Goal: Task Accomplishment & Management: Manage account settings

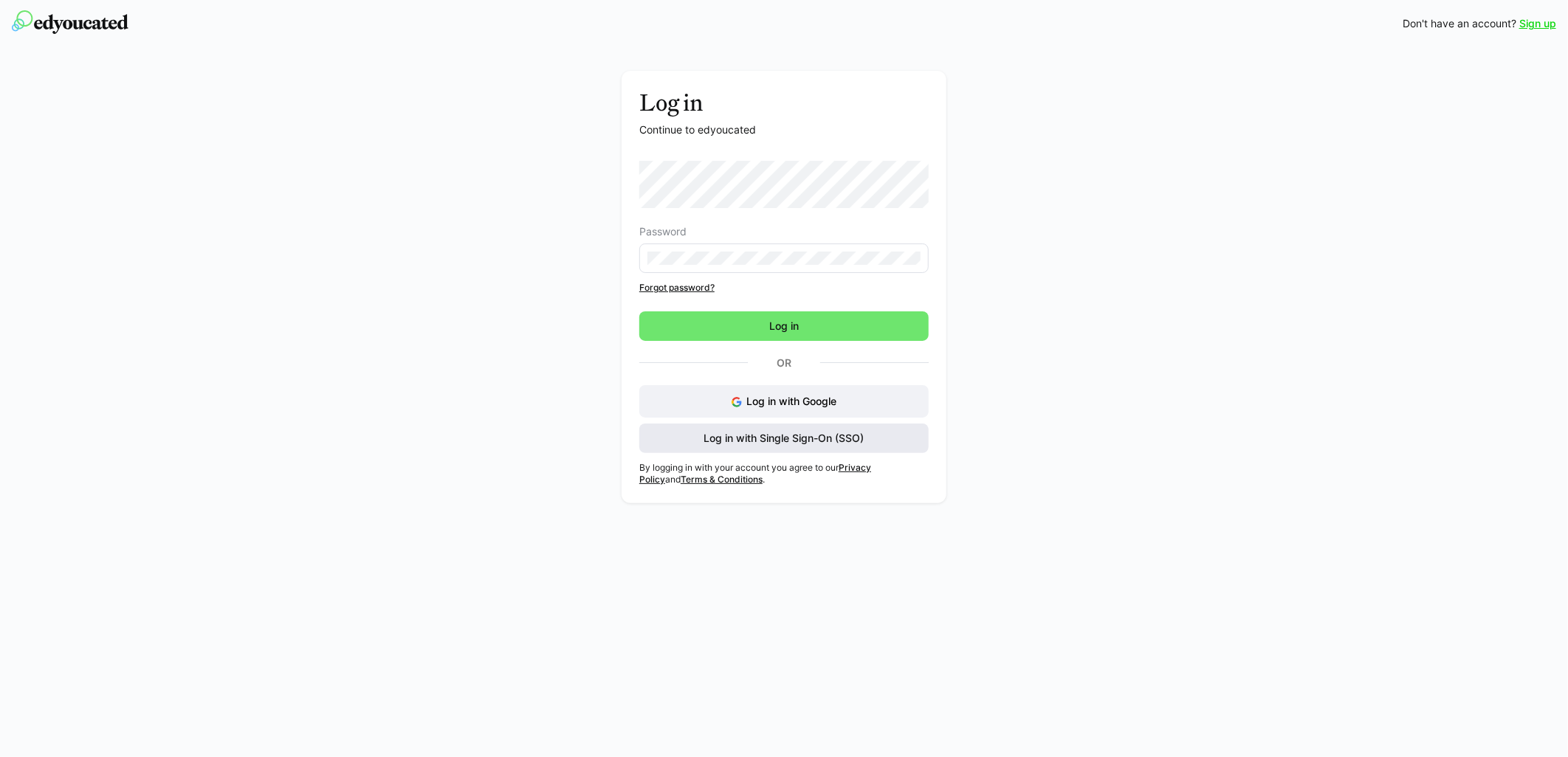
click at [766, 447] on span "Log in with Single Sign-On (SSO)" at bounding box center [783, 438] width 289 height 30
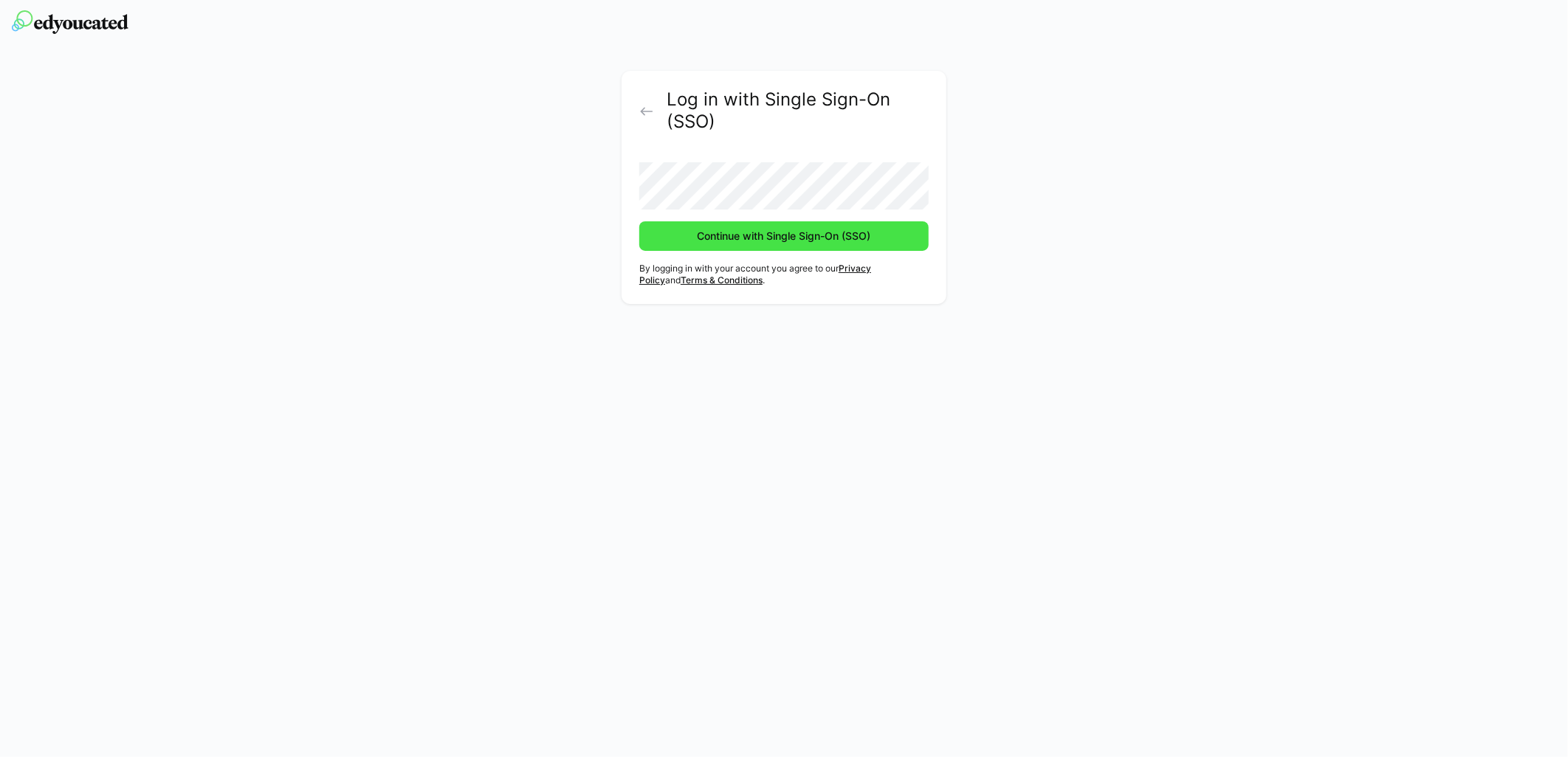
click at [782, 240] on span "Continue with Single Sign-On (SSO)" at bounding box center [784, 235] width 178 height 15
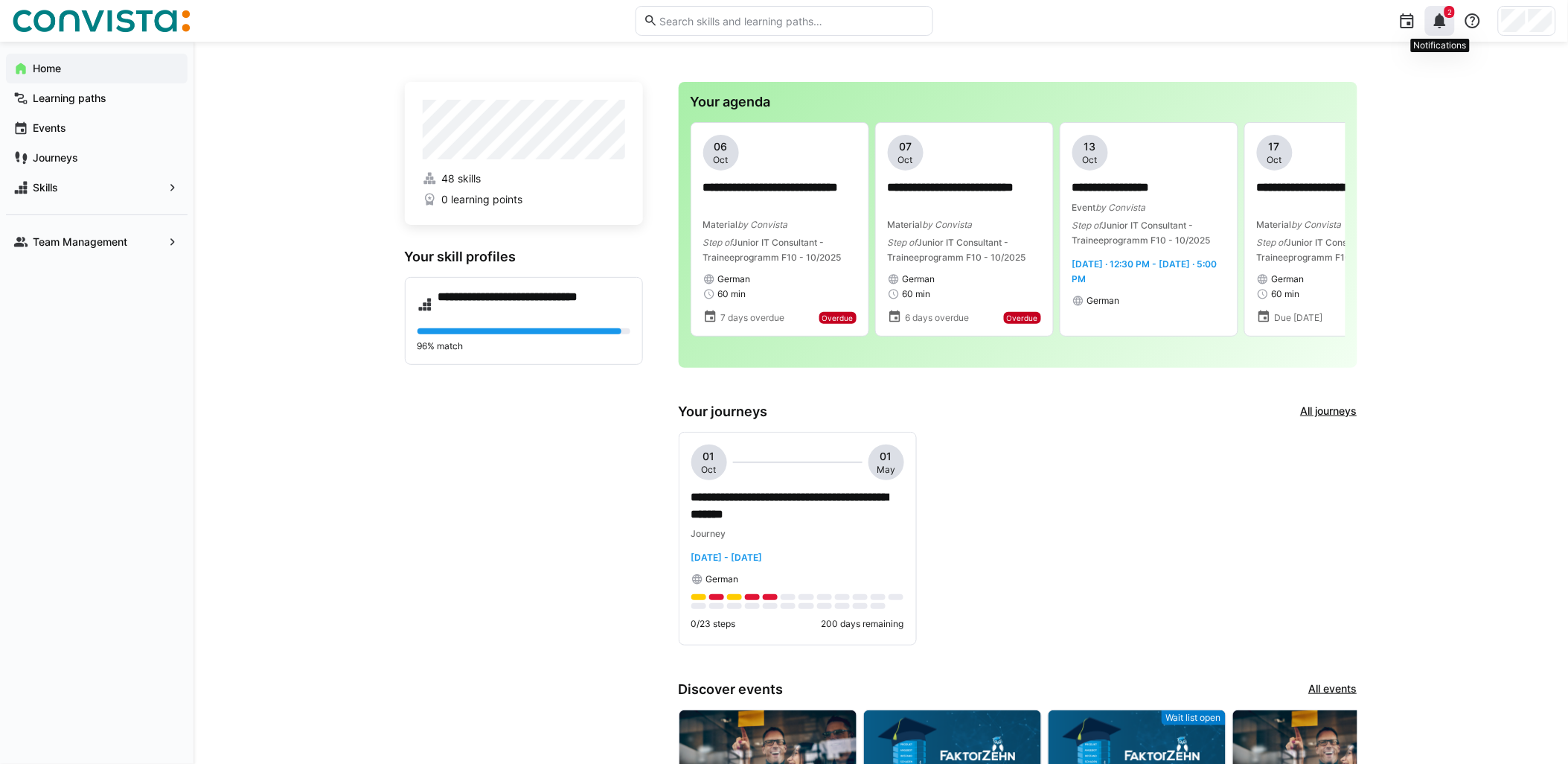
click at [1437, 20] on eds-icon at bounding box center [1440, 20] width 18 height 18
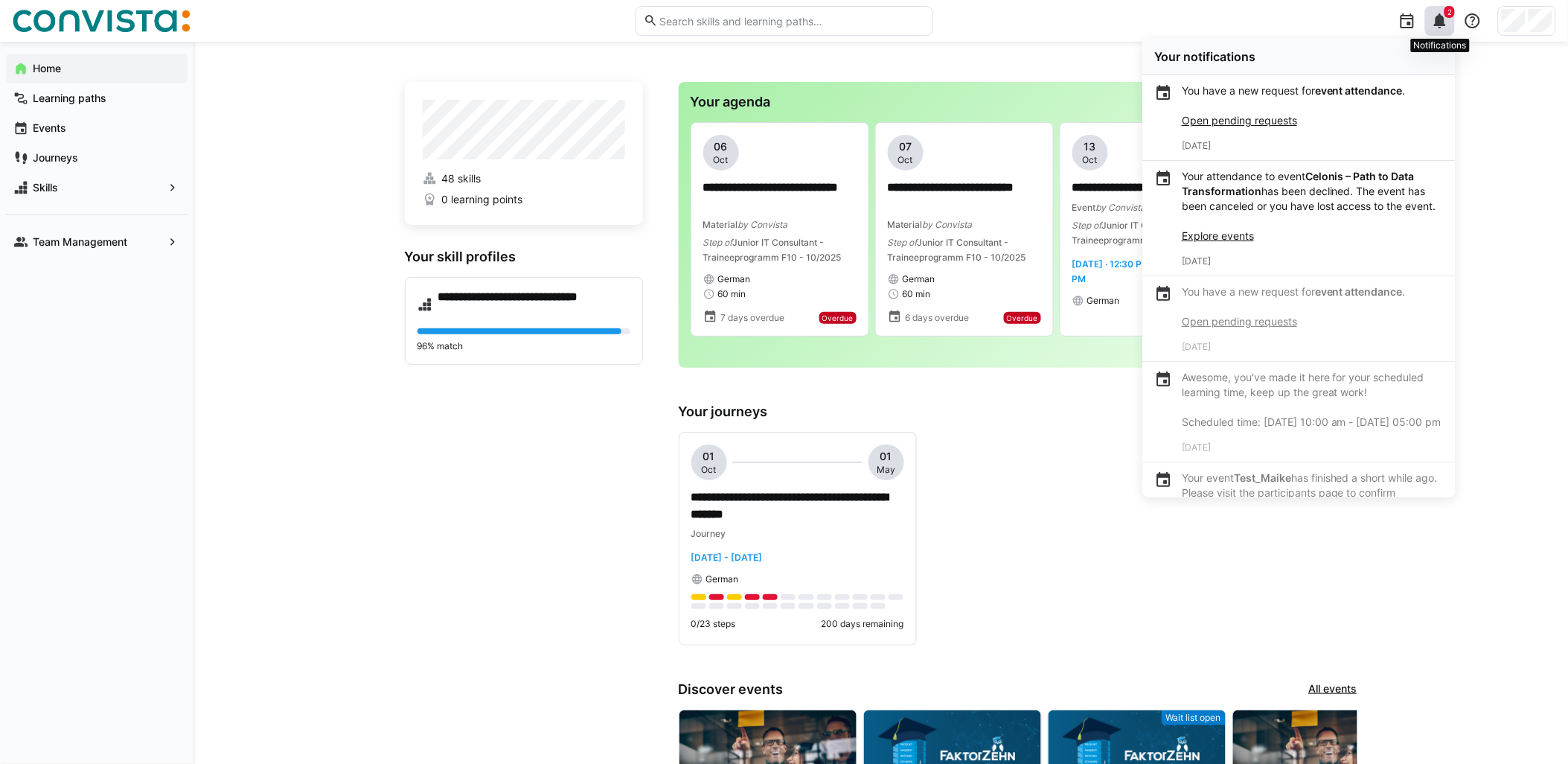
click at [1441, 25] on eds-icon at bounding box center [1440, 20] width 18 height 18
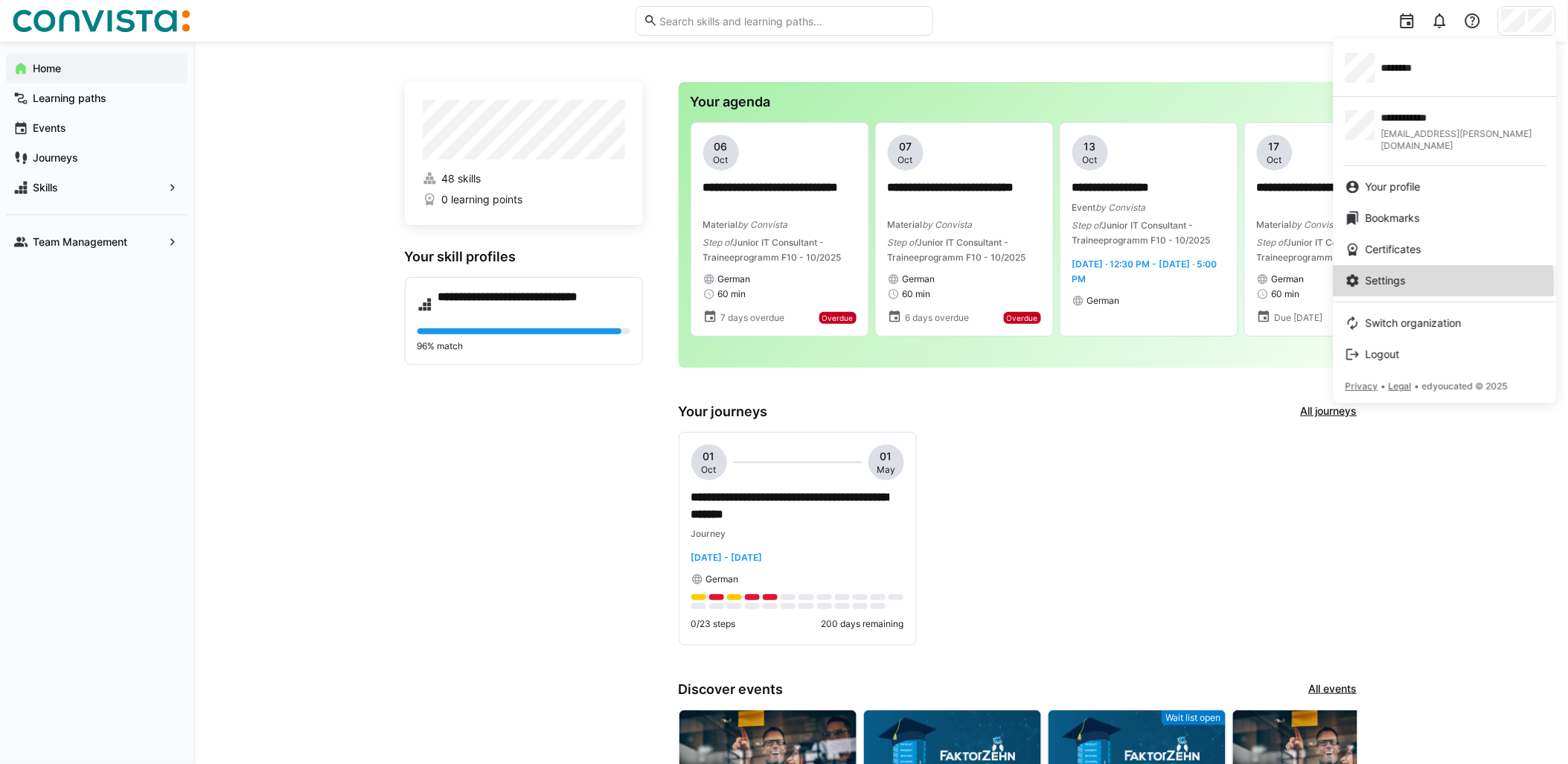
click at [1431, 273] on div "Settings" at bounding box center [1445, 280] width 200 height 15
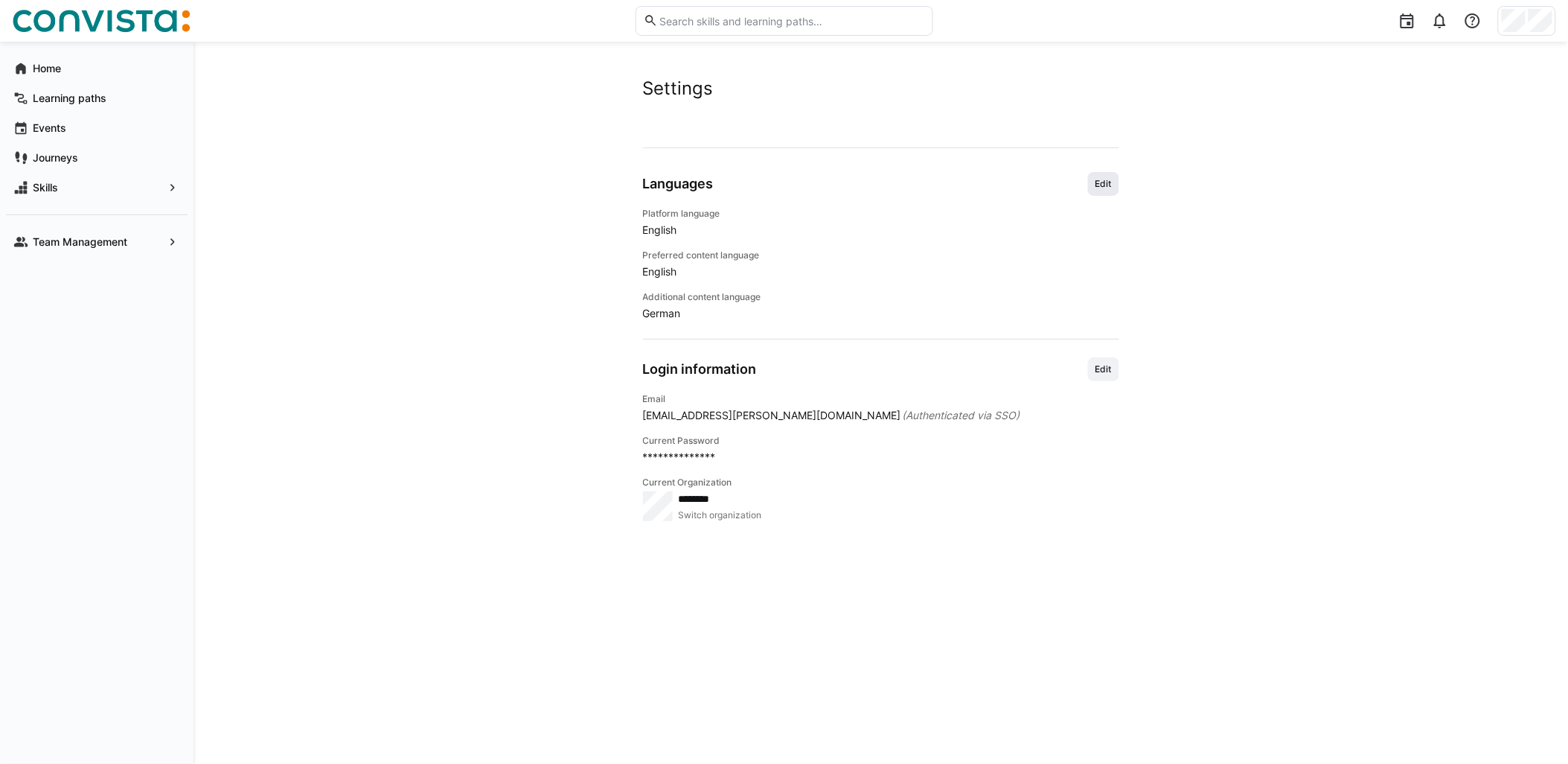
click at [1106, 189] on span "Edit" at bounding box center [1103, 183] width 20 height 12
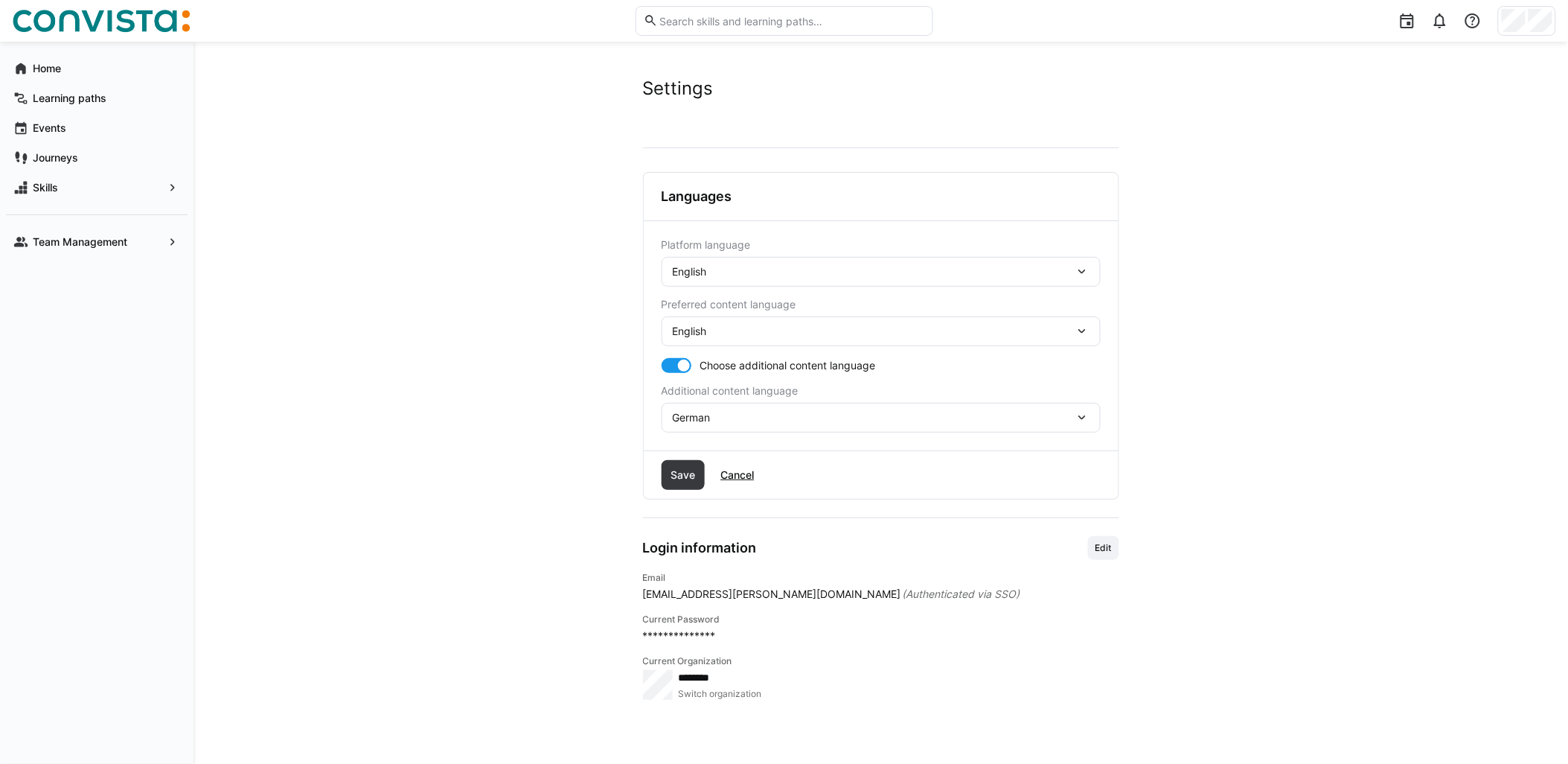
click at [816, 273] on div "English" at bounding box center [873, 271] width 402 height 13
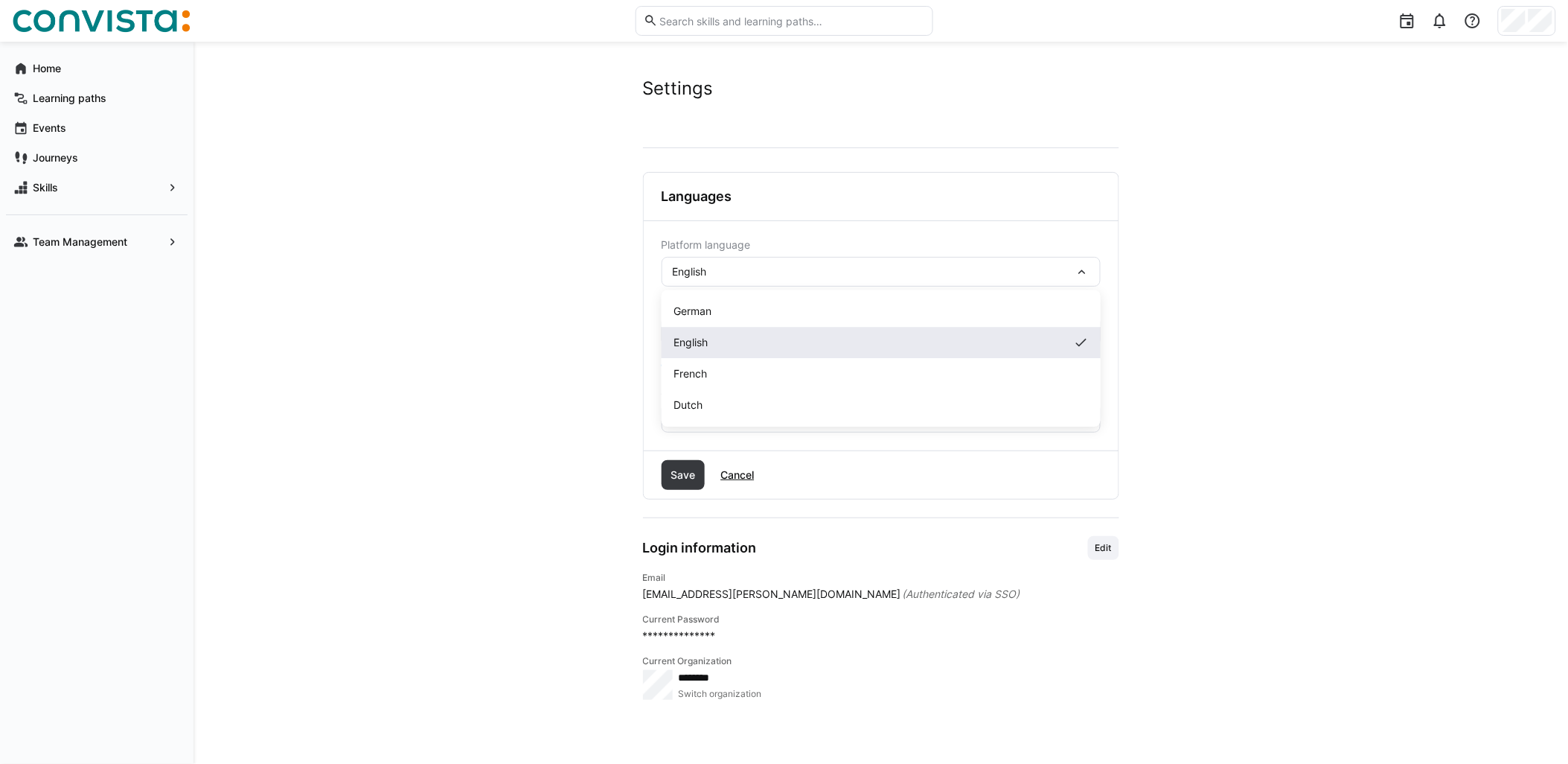
click at [752, 348] on div "English" at bounding box center [881, 342] width 415 height 15
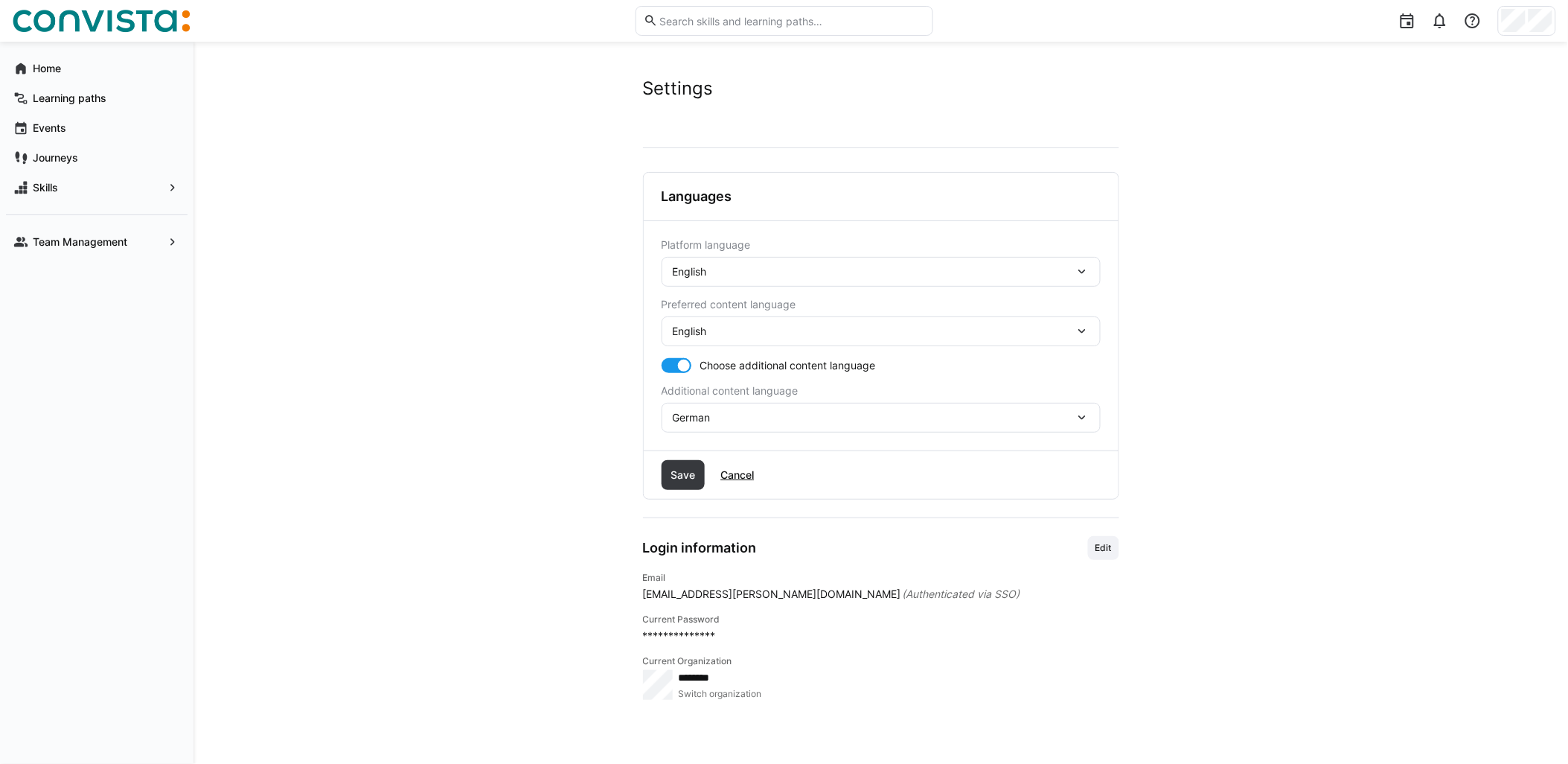
click at [716, 420] on div "German" at bounding box center [873, 417] width 402 height 13
click at [672, 474] on span "Save" at bounding box center [683, 474] width 29 height 15
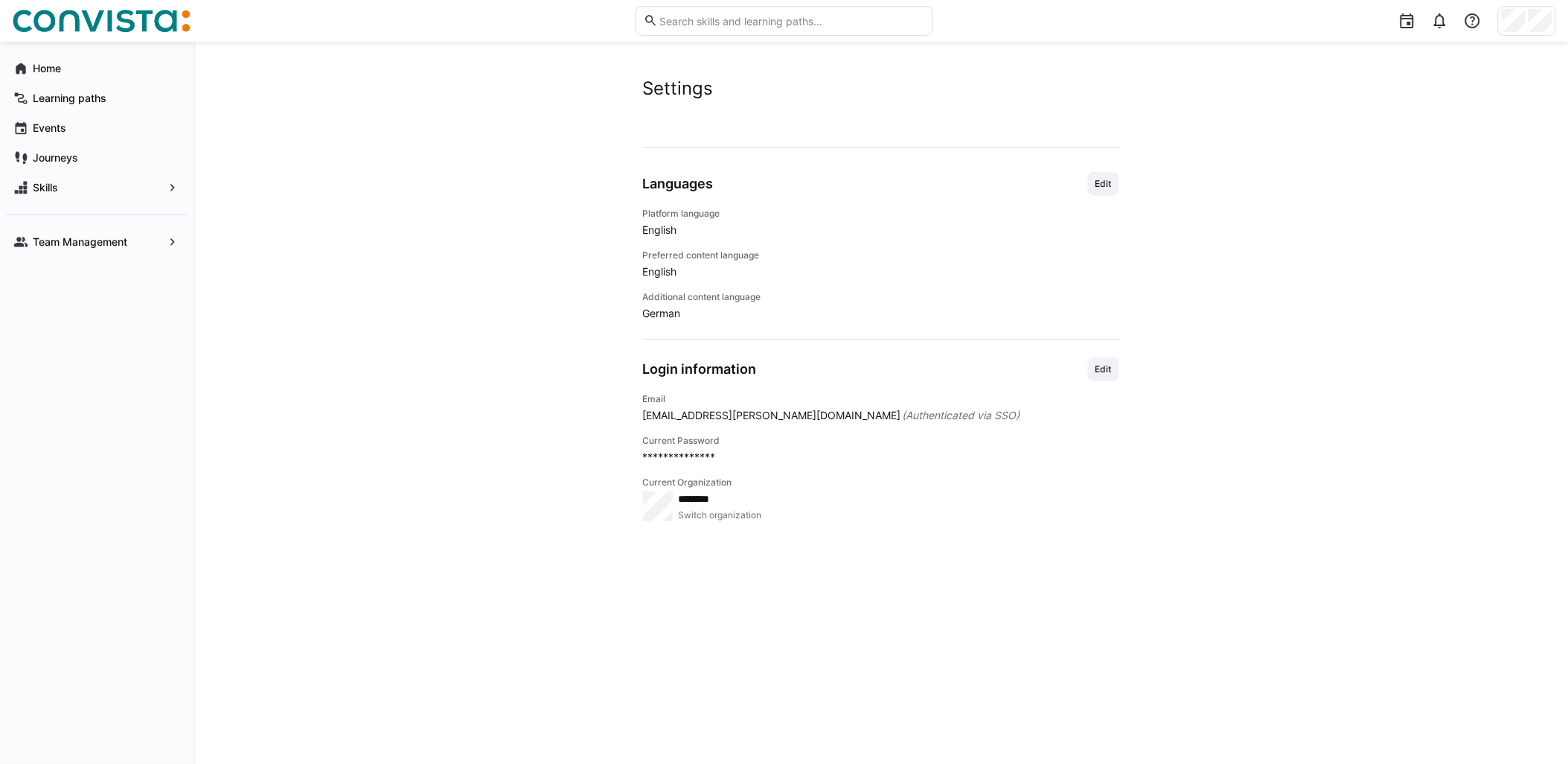
click at [114, 26] on img at bounding box center [101, 20] width 179 height 24
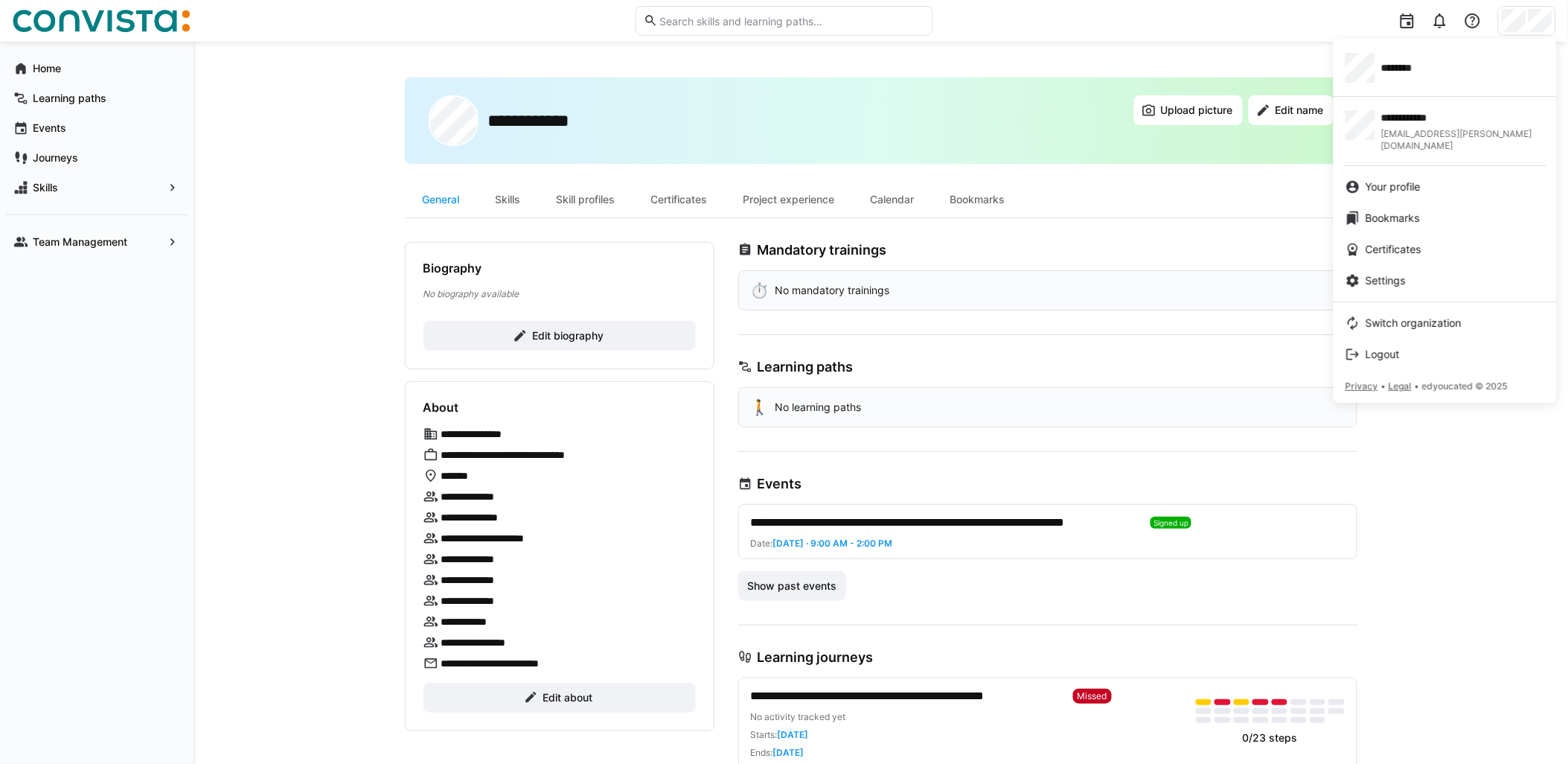
click at [337, 199] on div at bounding box center [784, 382] width 1568 height 764
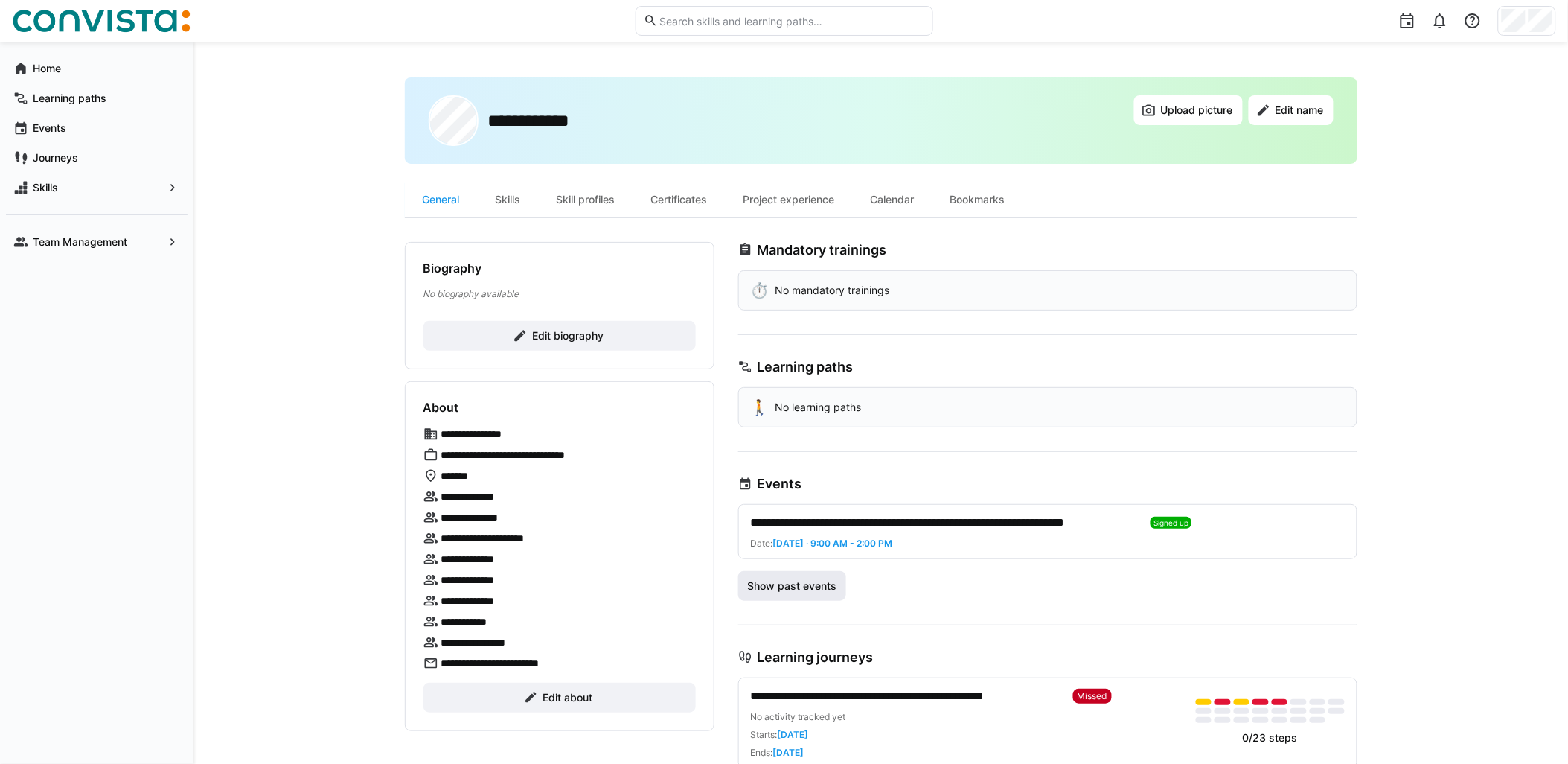
click at [800, 581] on span "Show past events" at bounding box center [791, 585] width 94 height 15
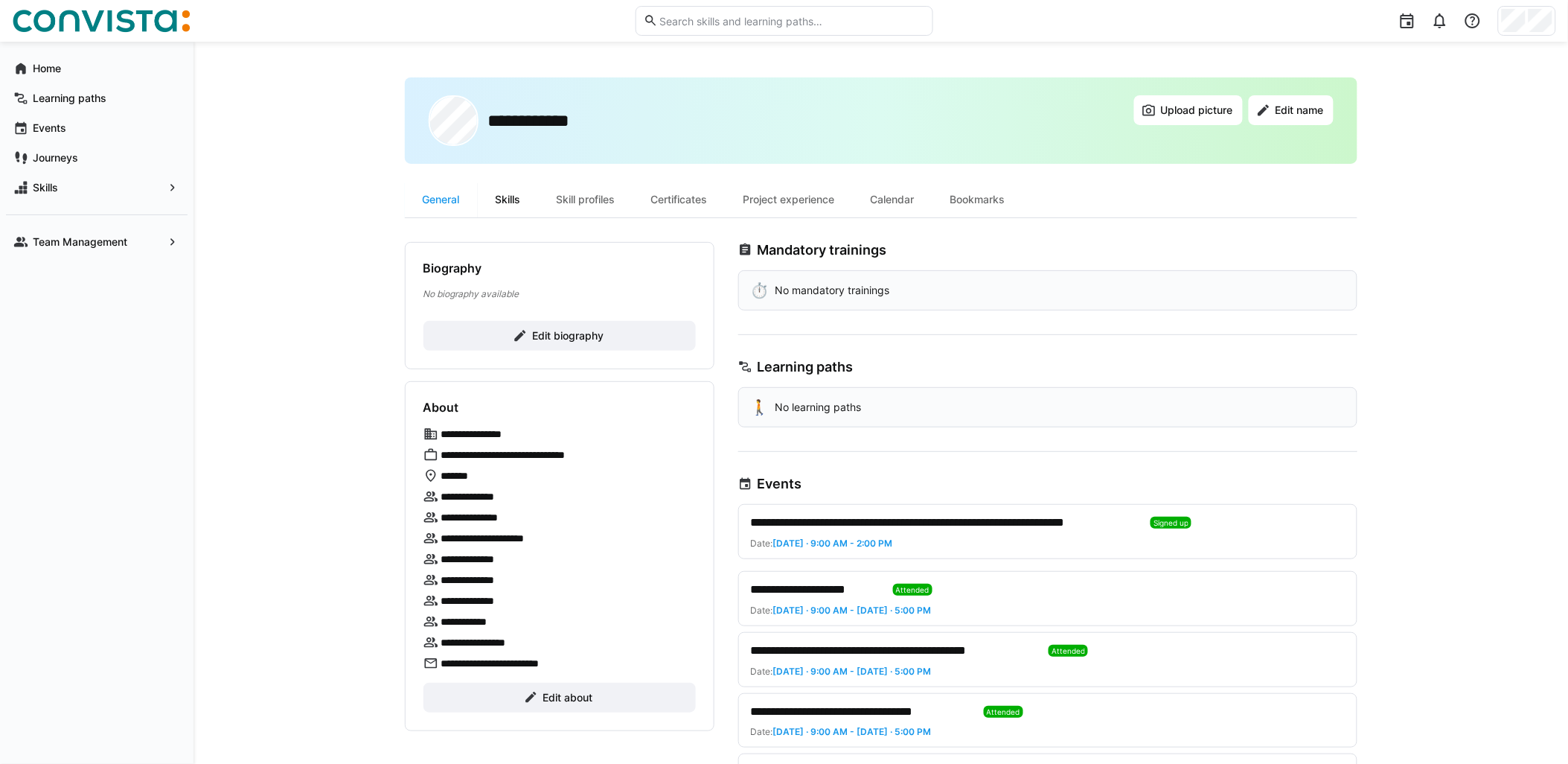
click at [501, 198] on div "Skills" at bounding box center [508, 199] width 61 height 35
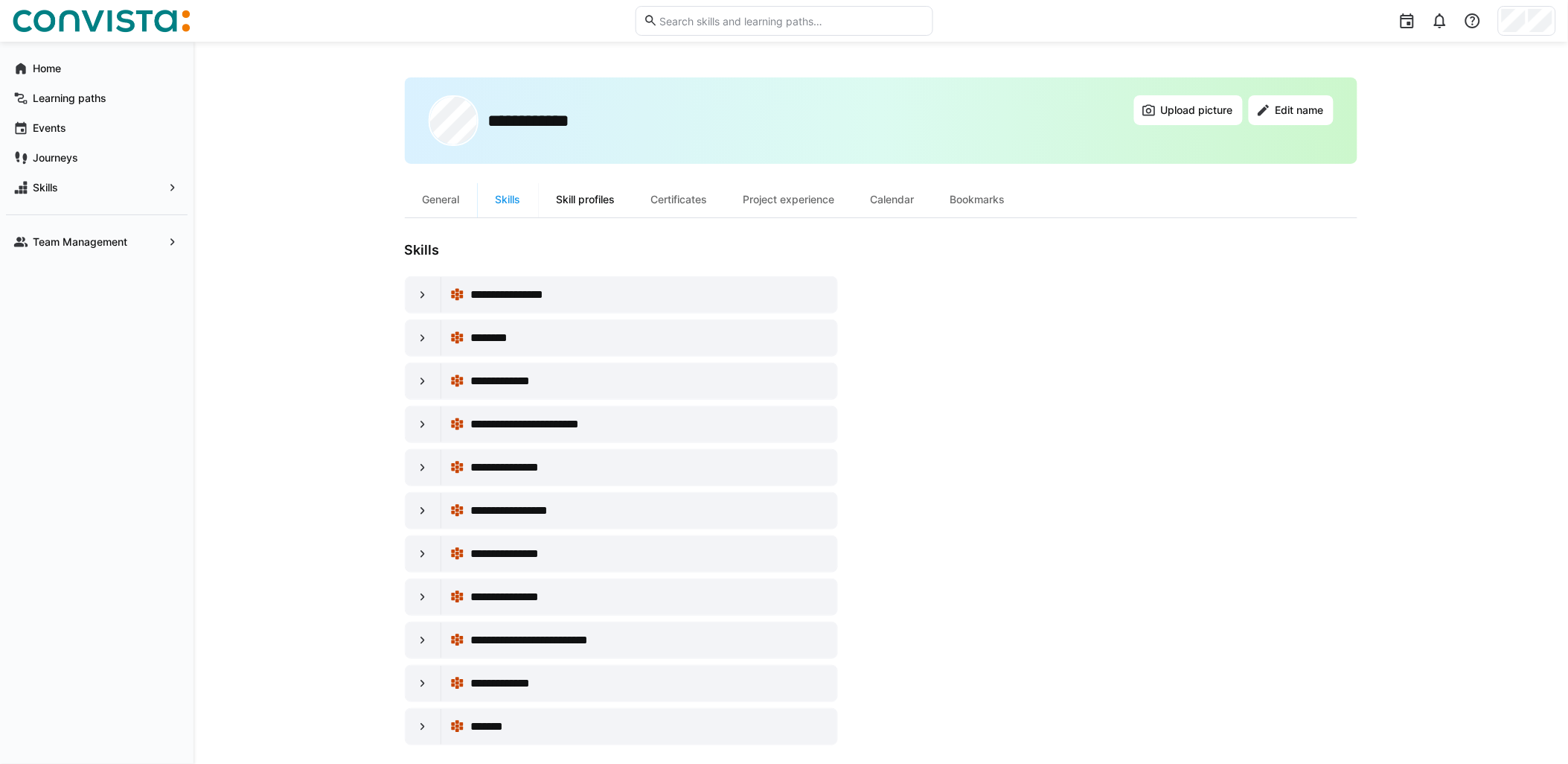
click at [586, 204] on div "Skill profiles" at bounding box center [586, 199] width 94 height 35
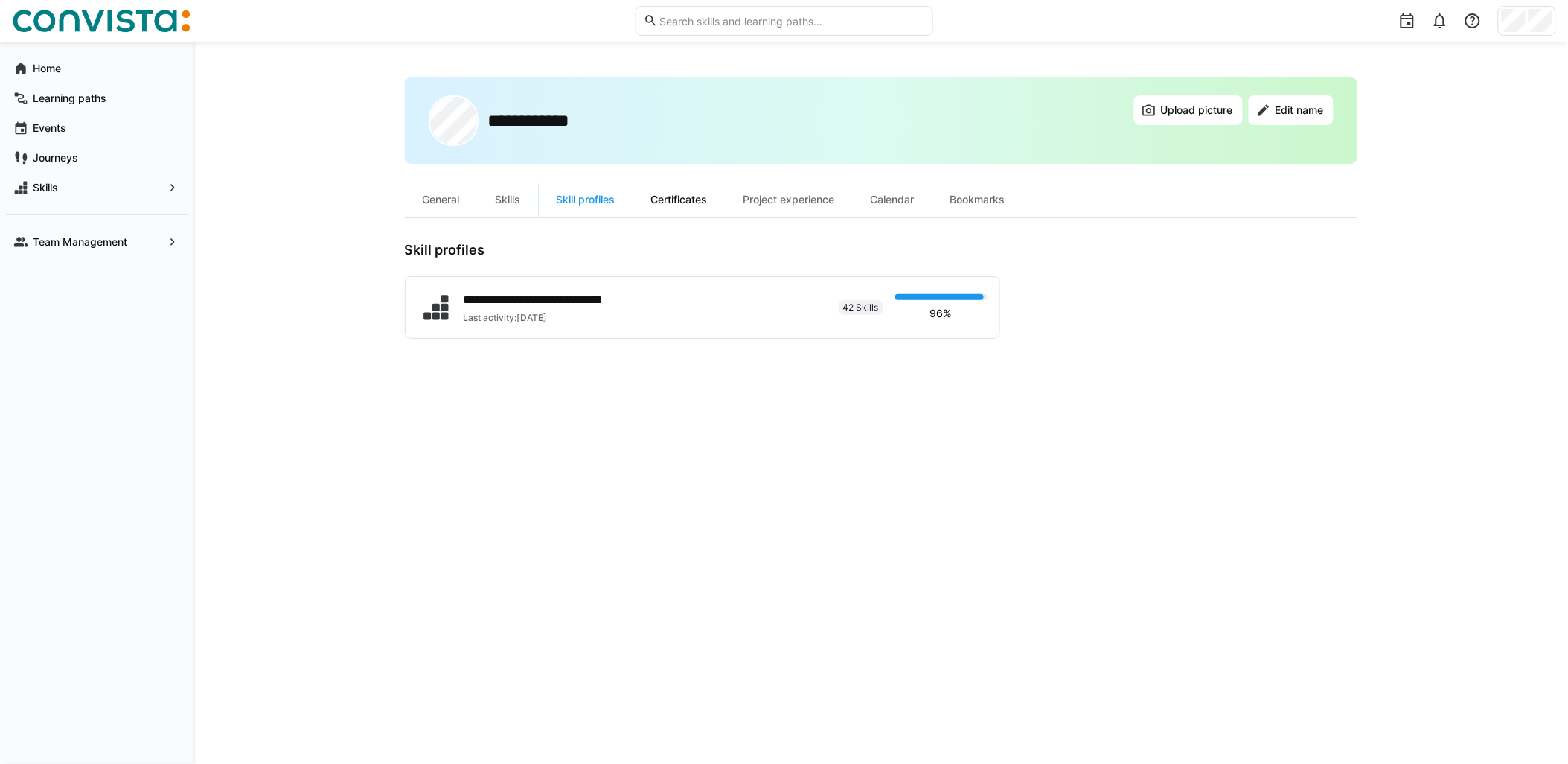
click at [694, 198] on div "Certificates" at bounding box center [679, 199] width 92 height 35
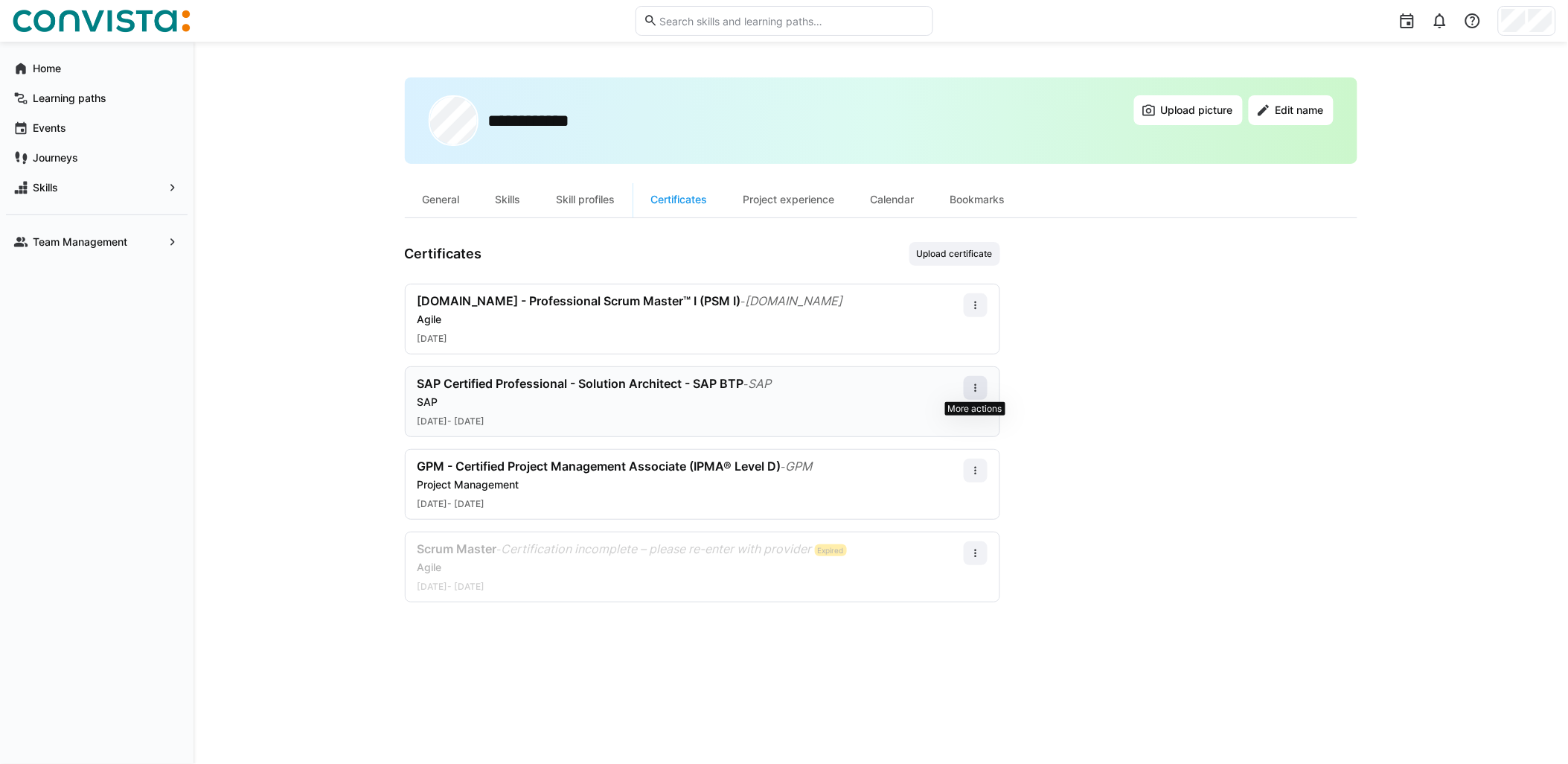
click at [978, 385] on eds-icon at bounding box center [975, 387] width 12 height 12
click at [963, 447] on div "Edit" at bounding box center [957, 452] width 42 height 12
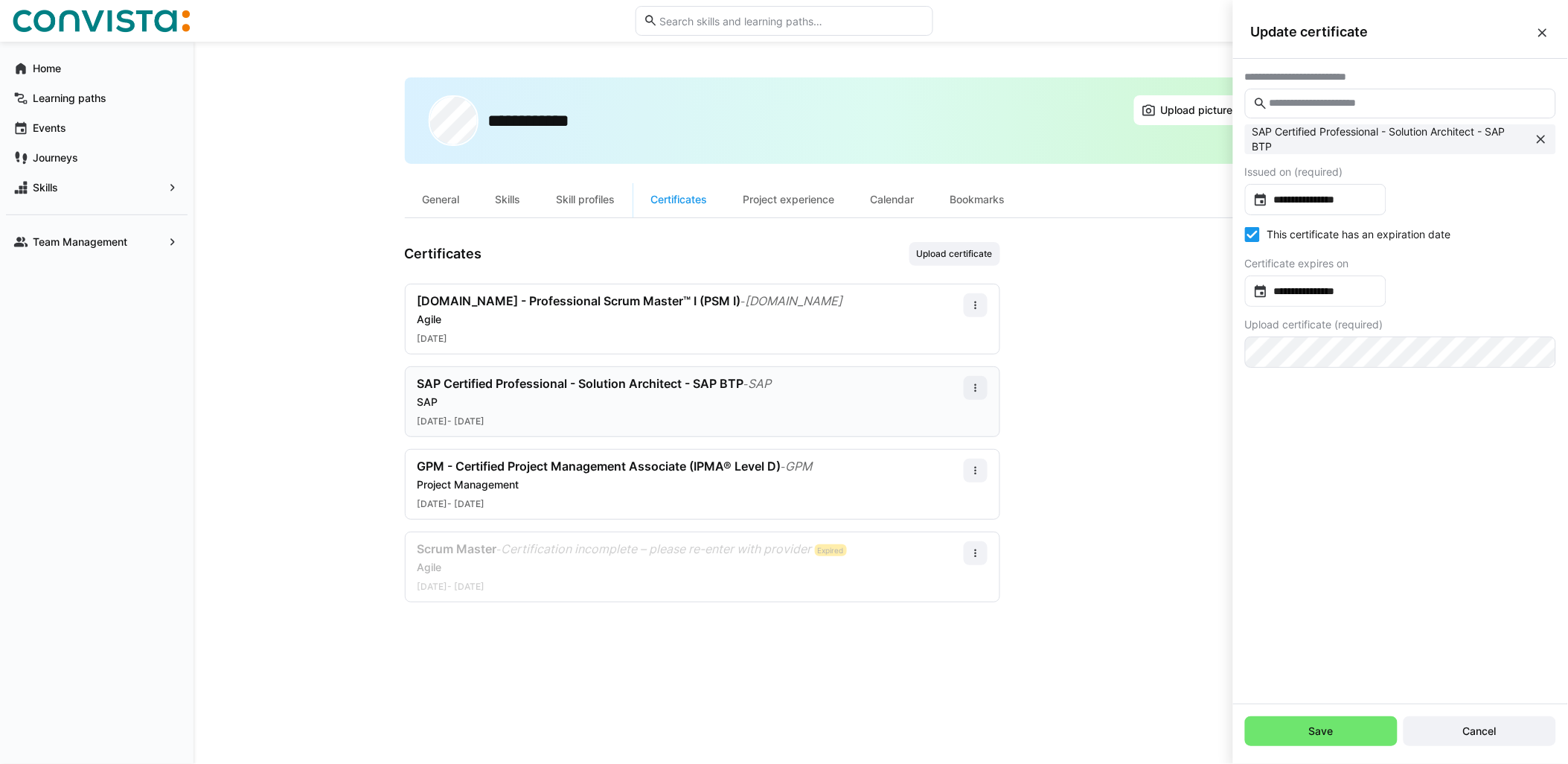
click at [1543, 32] on eds-icon at bounding box center [1542, 32] width 15 height 15
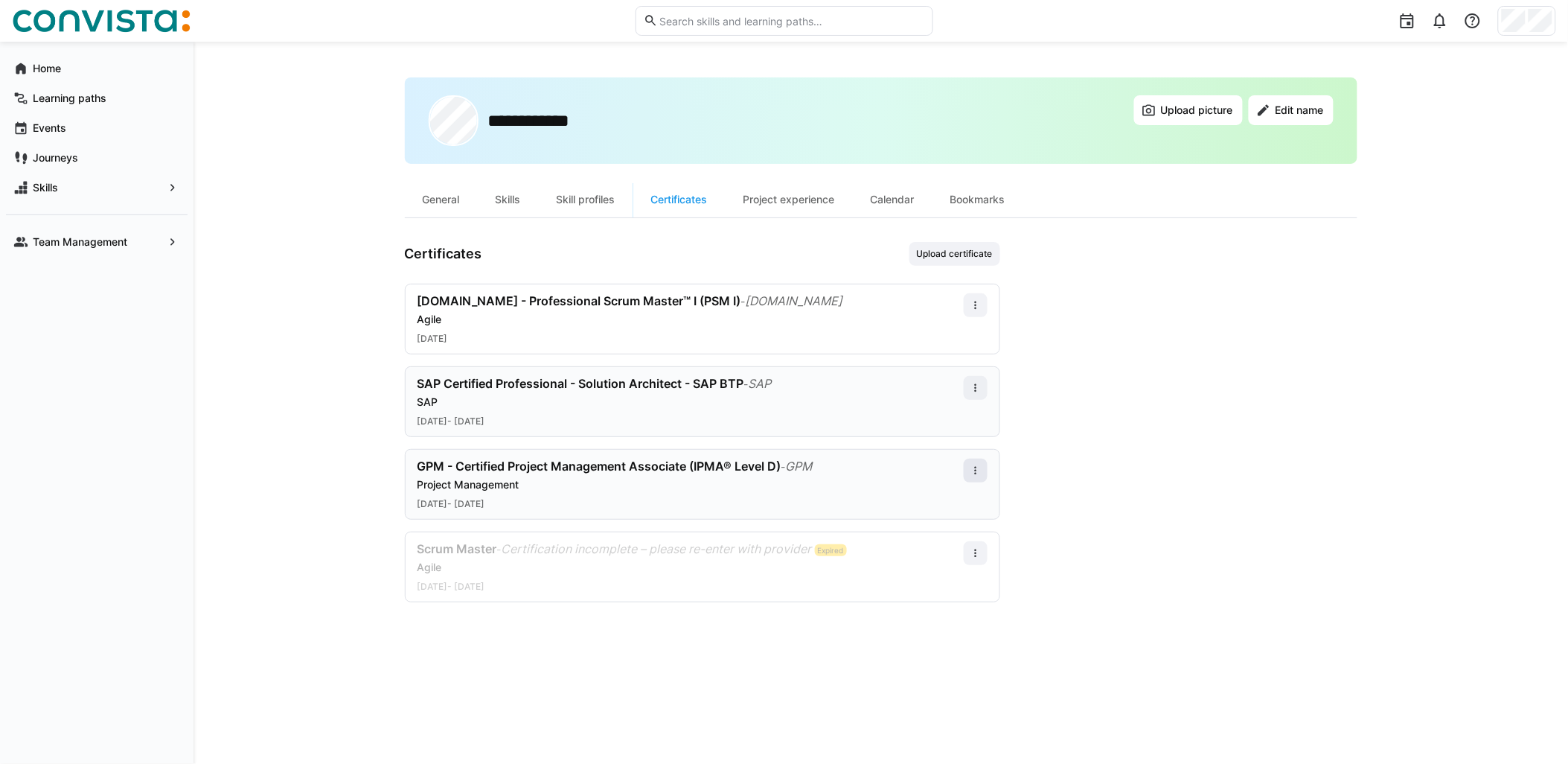
click at [976, 478] on span at bounding box center [975, 471] width 24 height 24
click at [774, 205] on div "Project experience" at bounding box center [790, 199] width 127 height 35
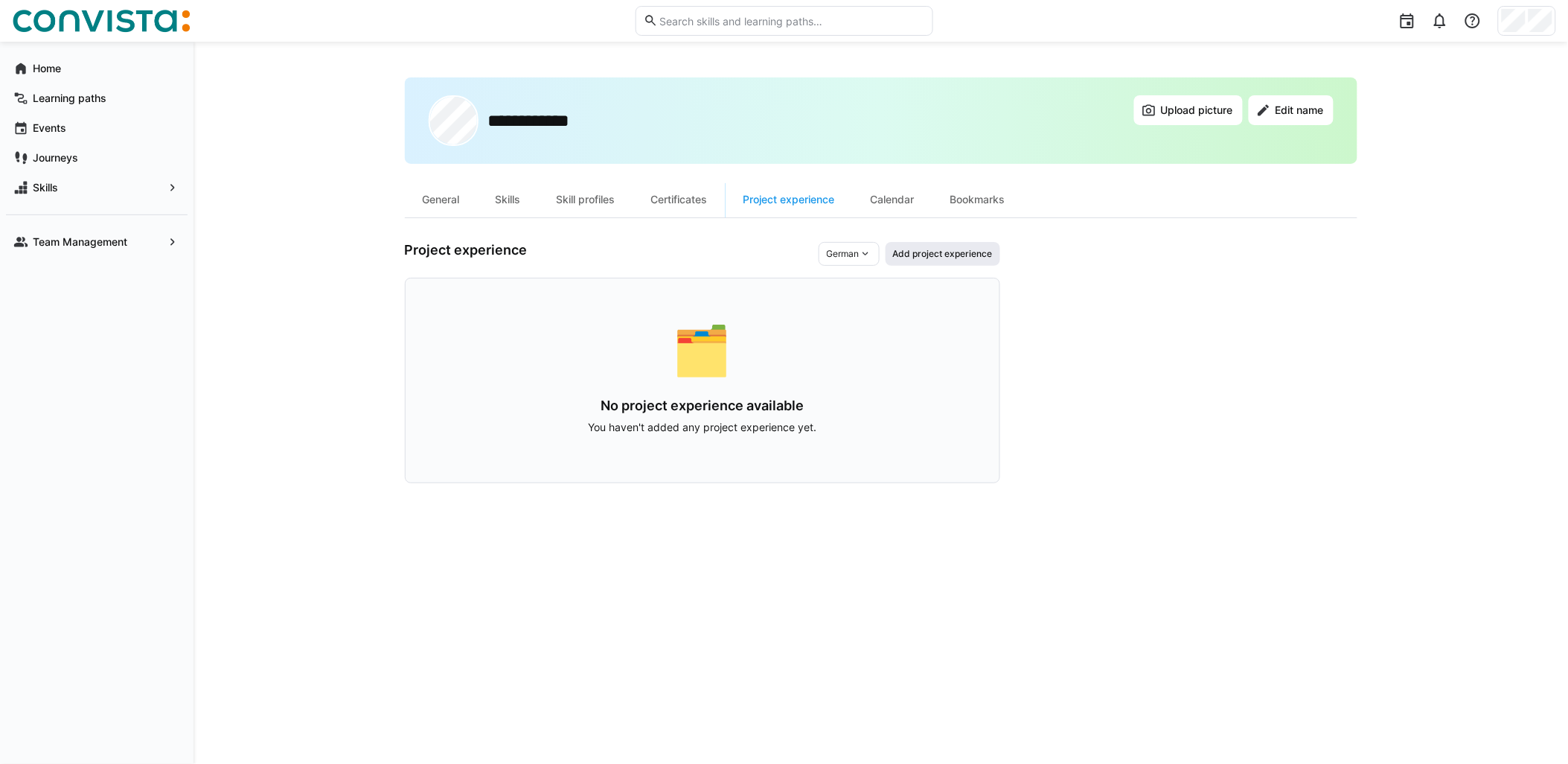
click at [937, 257] on span "Add project experience" at bounding box center [943, 253] width 103 height 12
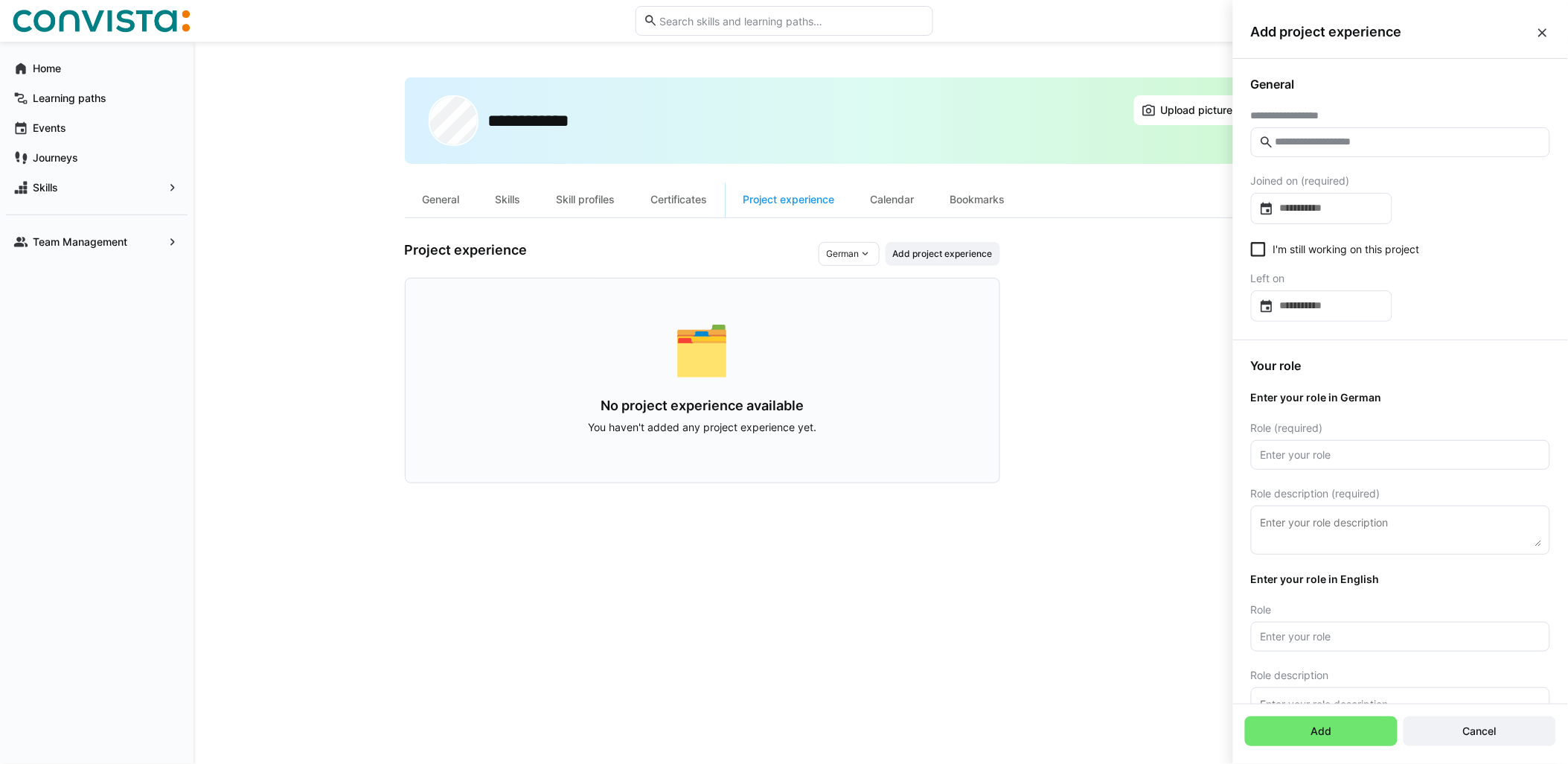
click at [1409, 135] on input "text" at bounding box center [1408, 142] width 268 height 13
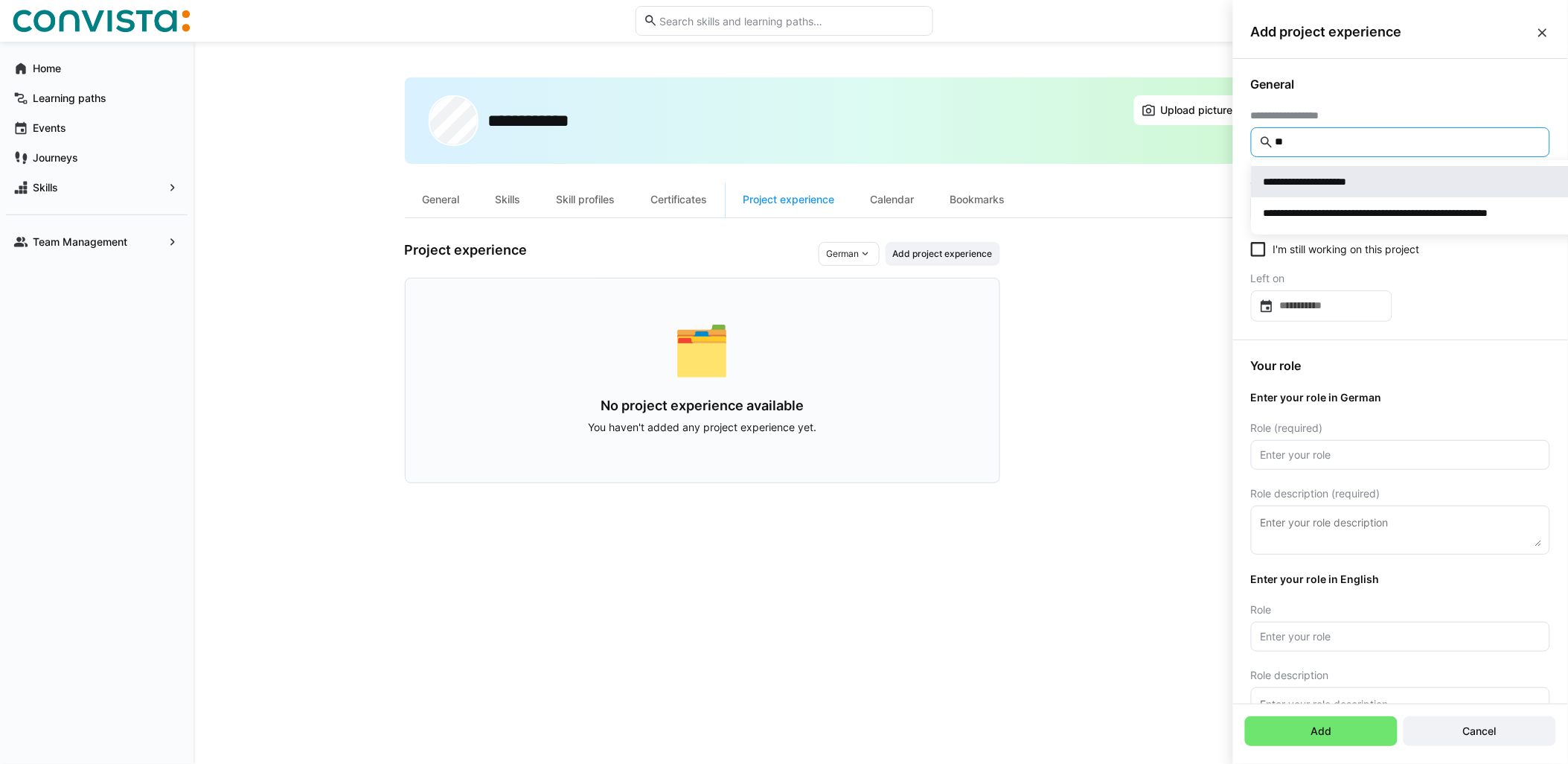
type input "**"
click at [1365, 173] on span "**********" at bounding box center [1420, 182] width 337 height 31
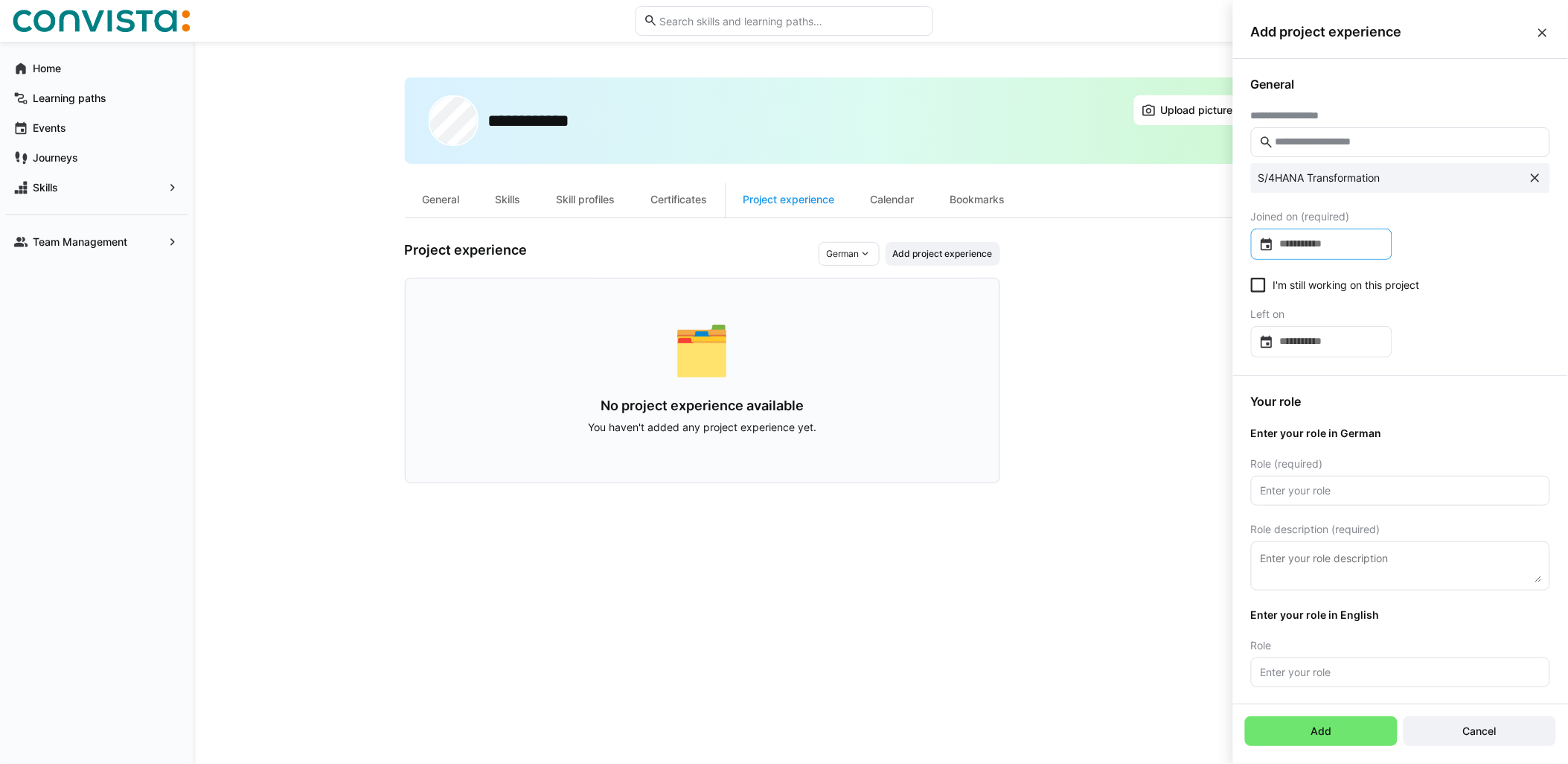
click at [1339, 245] on input at bounding box center [1329, 244] width 110 height 15
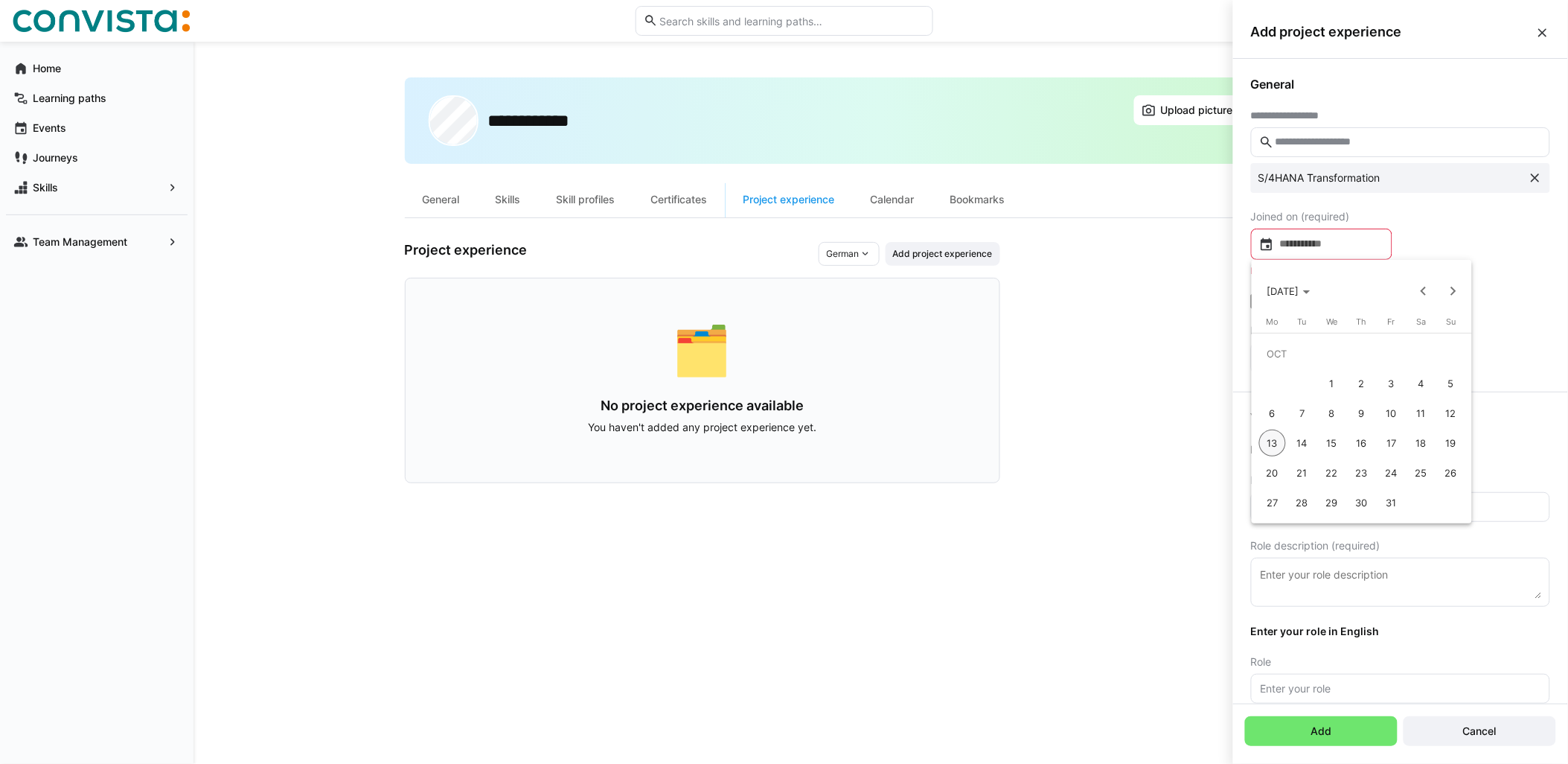
click at [1482, 225] on div at bounding box center [784, 382] width 1568 height 764
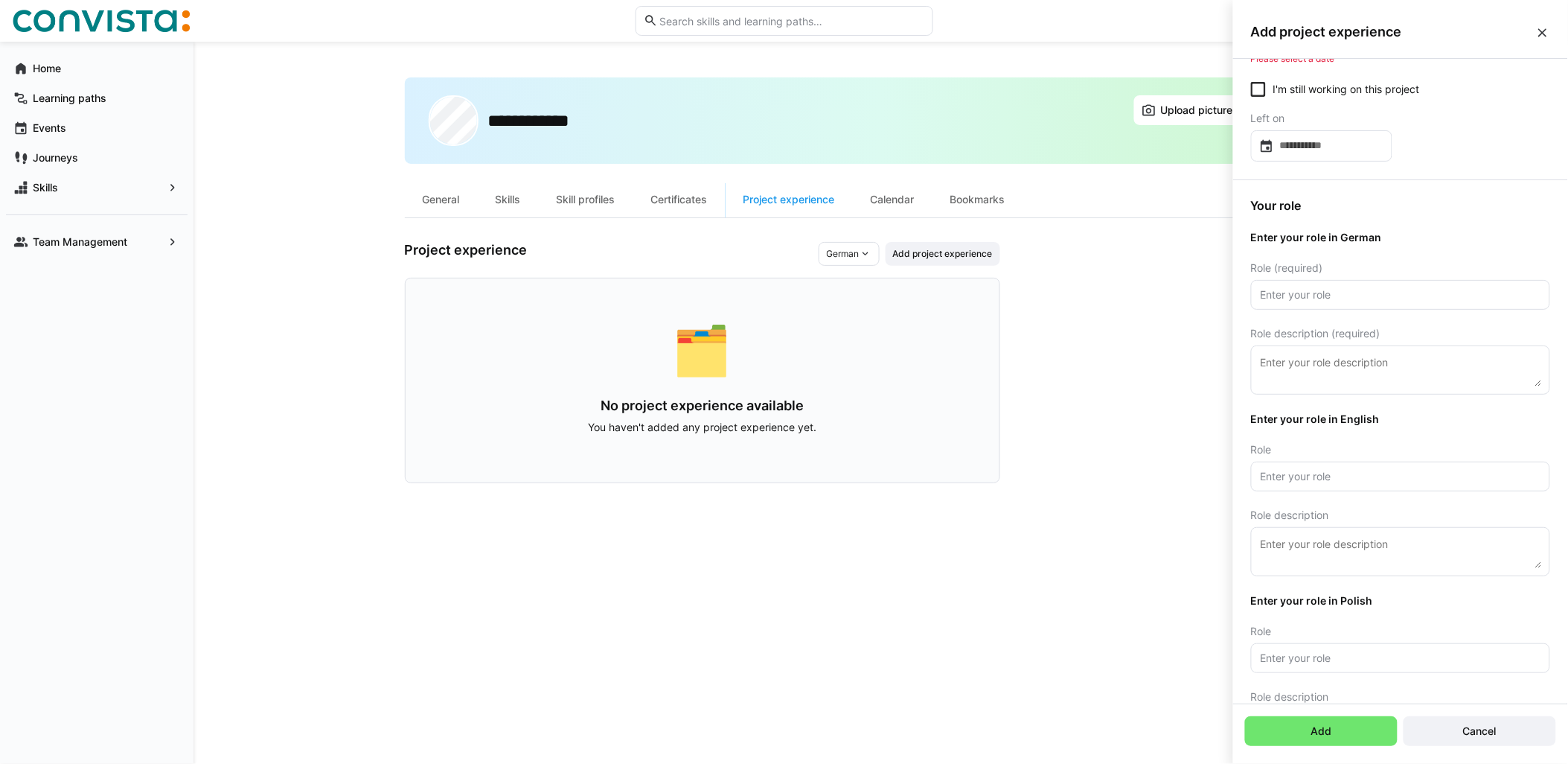
scroll to position [248, 0]
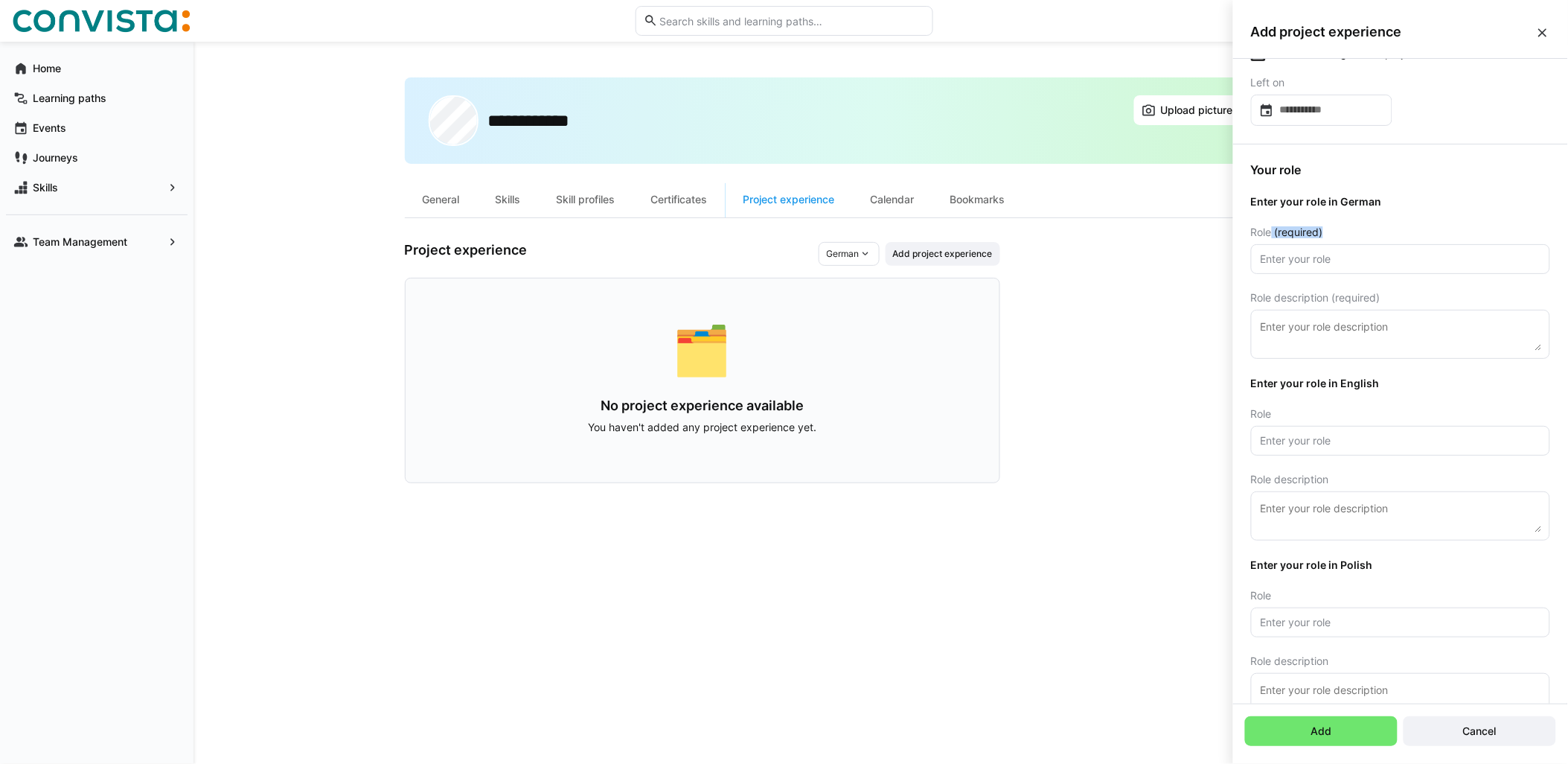
drag, startPoint x: 1271, startPoint y: 231, endPoint x: 1357, endPoint y: 231, distance: 86.0
click at [1357, 231] on div "Role (required)" at bounding box center [1401, 232] width 299 height 12
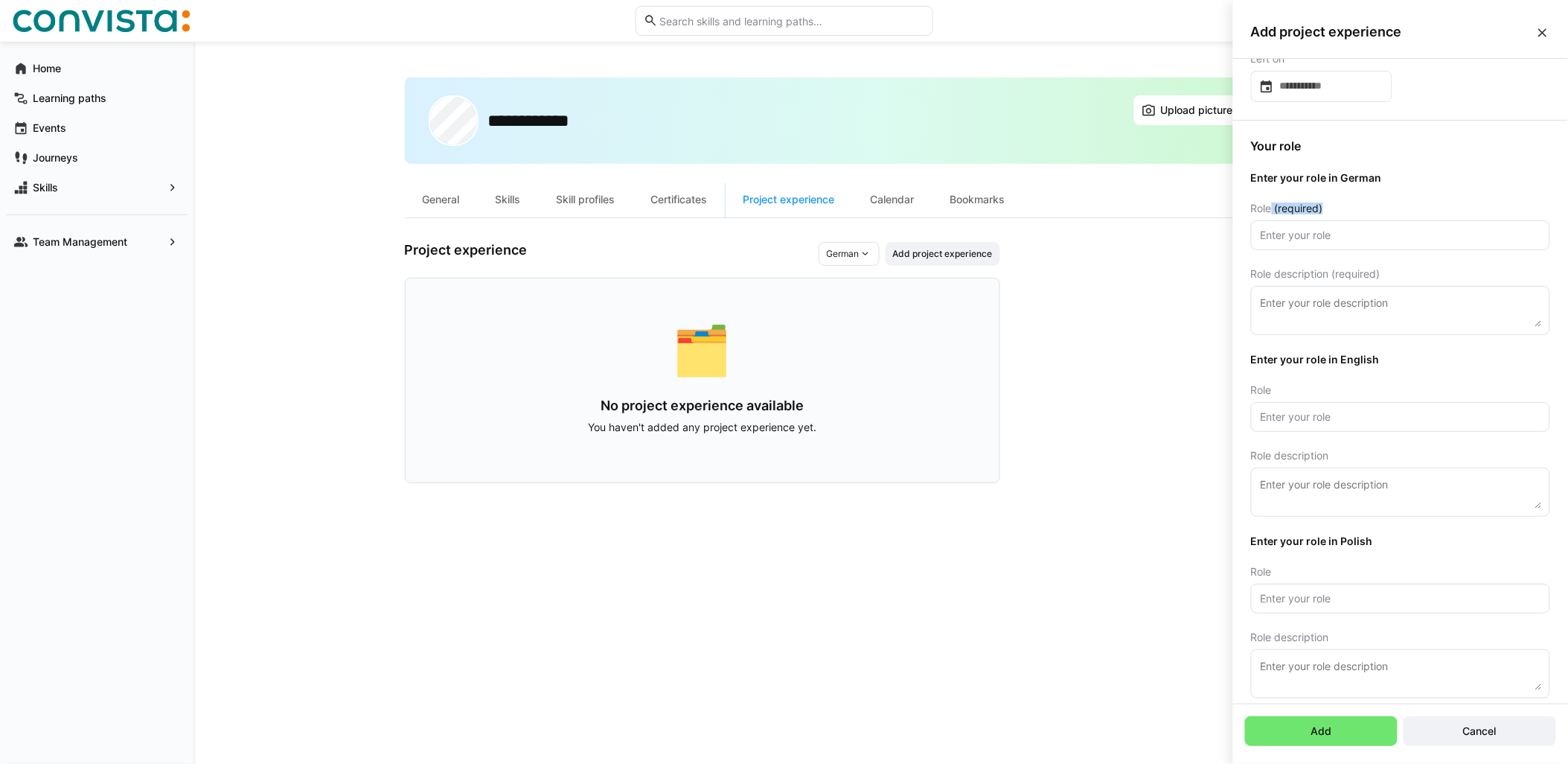
scroll to position [285, 0]
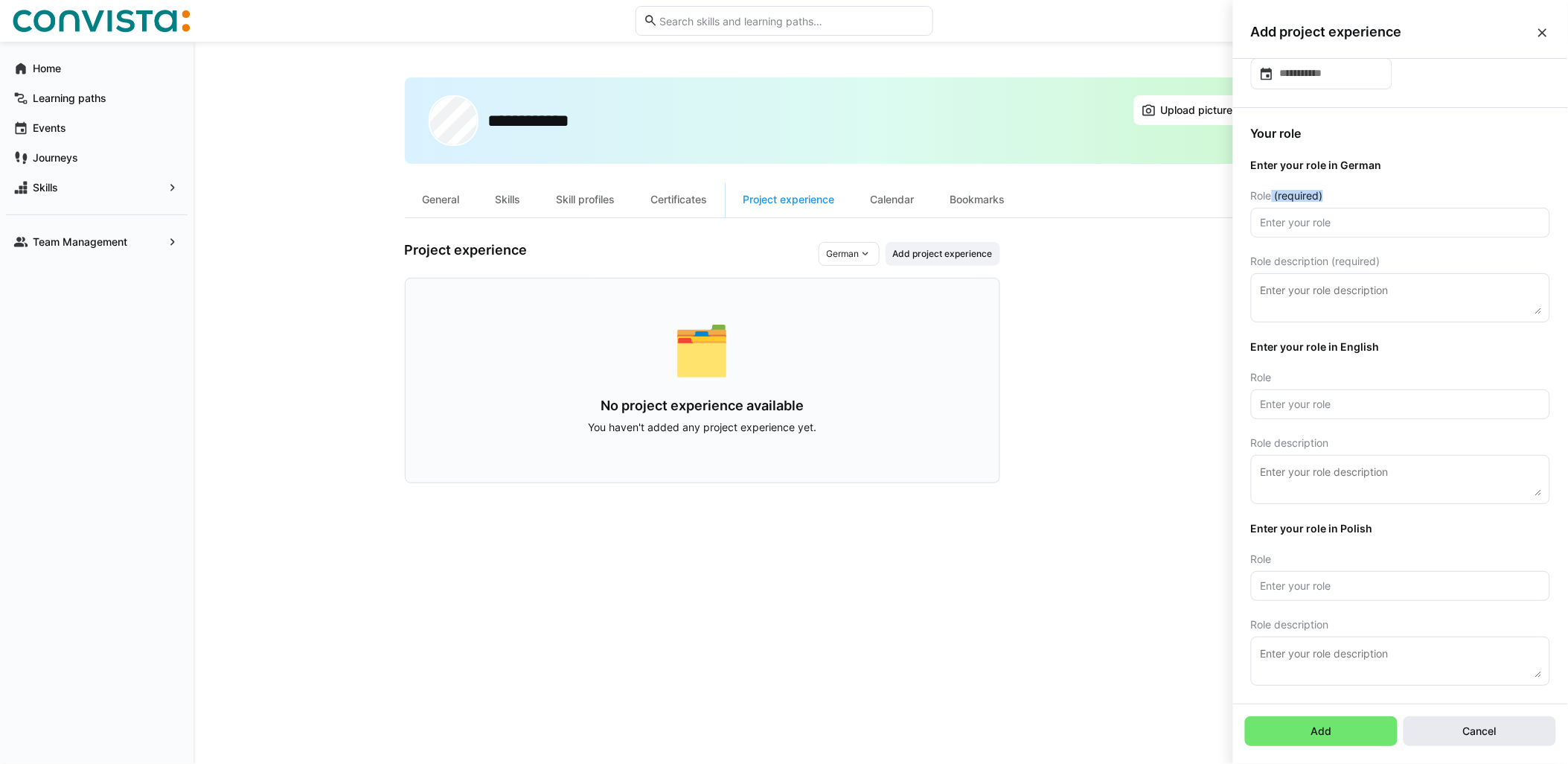
click at [1467, 733] on span "Cancel" at bounding box center [1479, 731] width 38 height 15
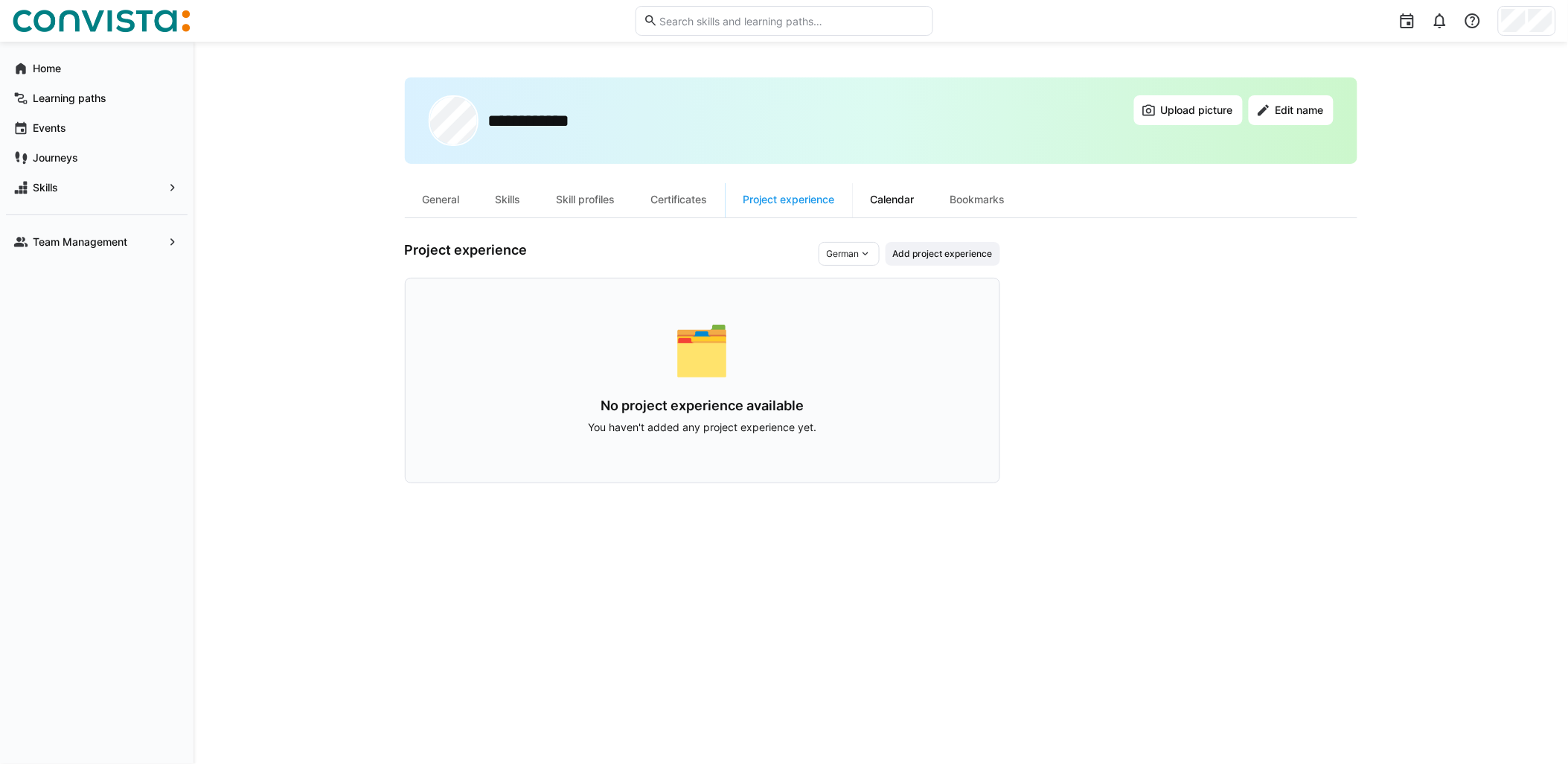
click at [897, 212] on div "Calendar" at bounding box center [892, 199] width 79 height 35
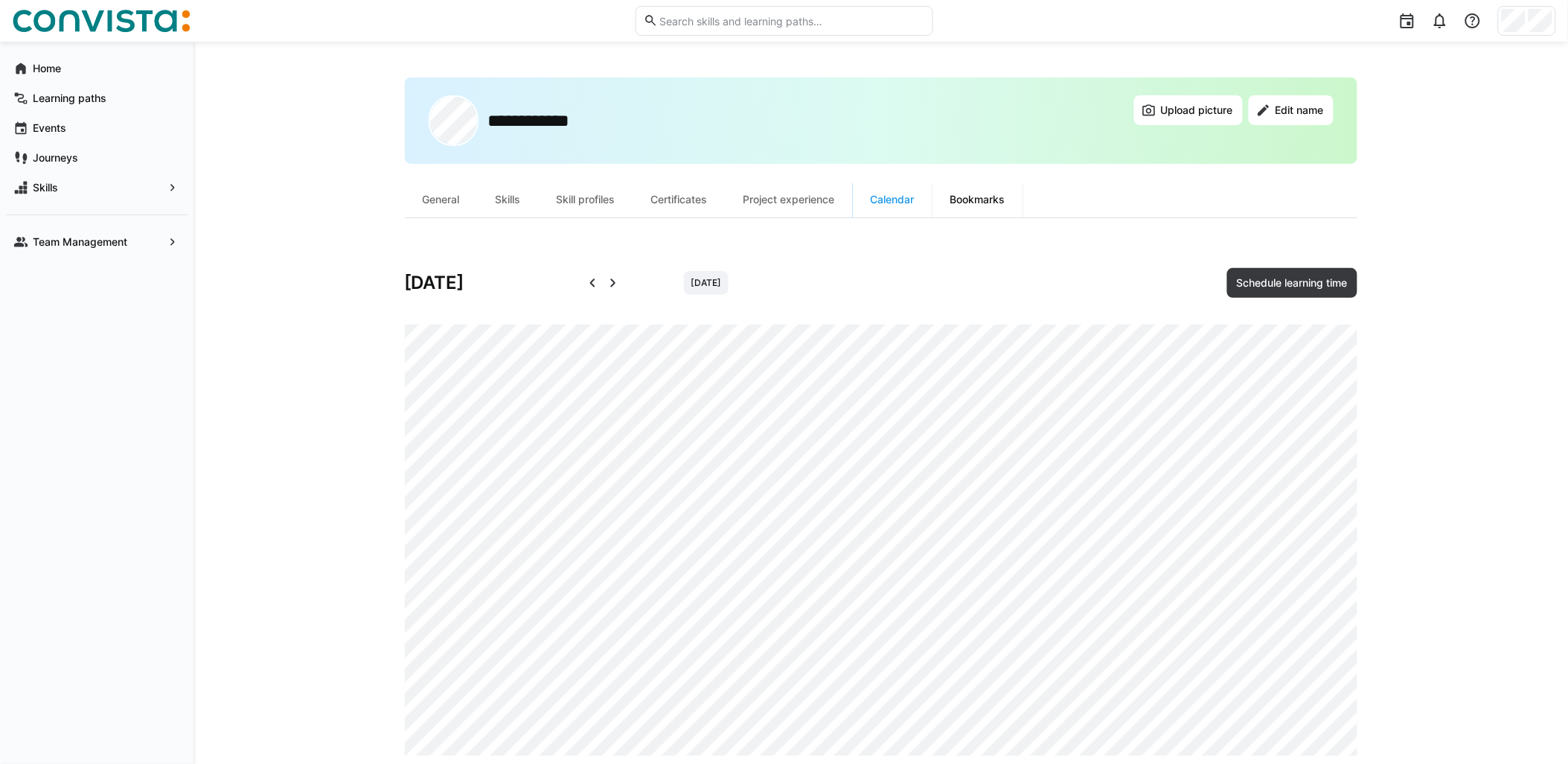
click at [984, 191] on div "Bookmarks" at bounding box center [977, 199] width 90 height 35
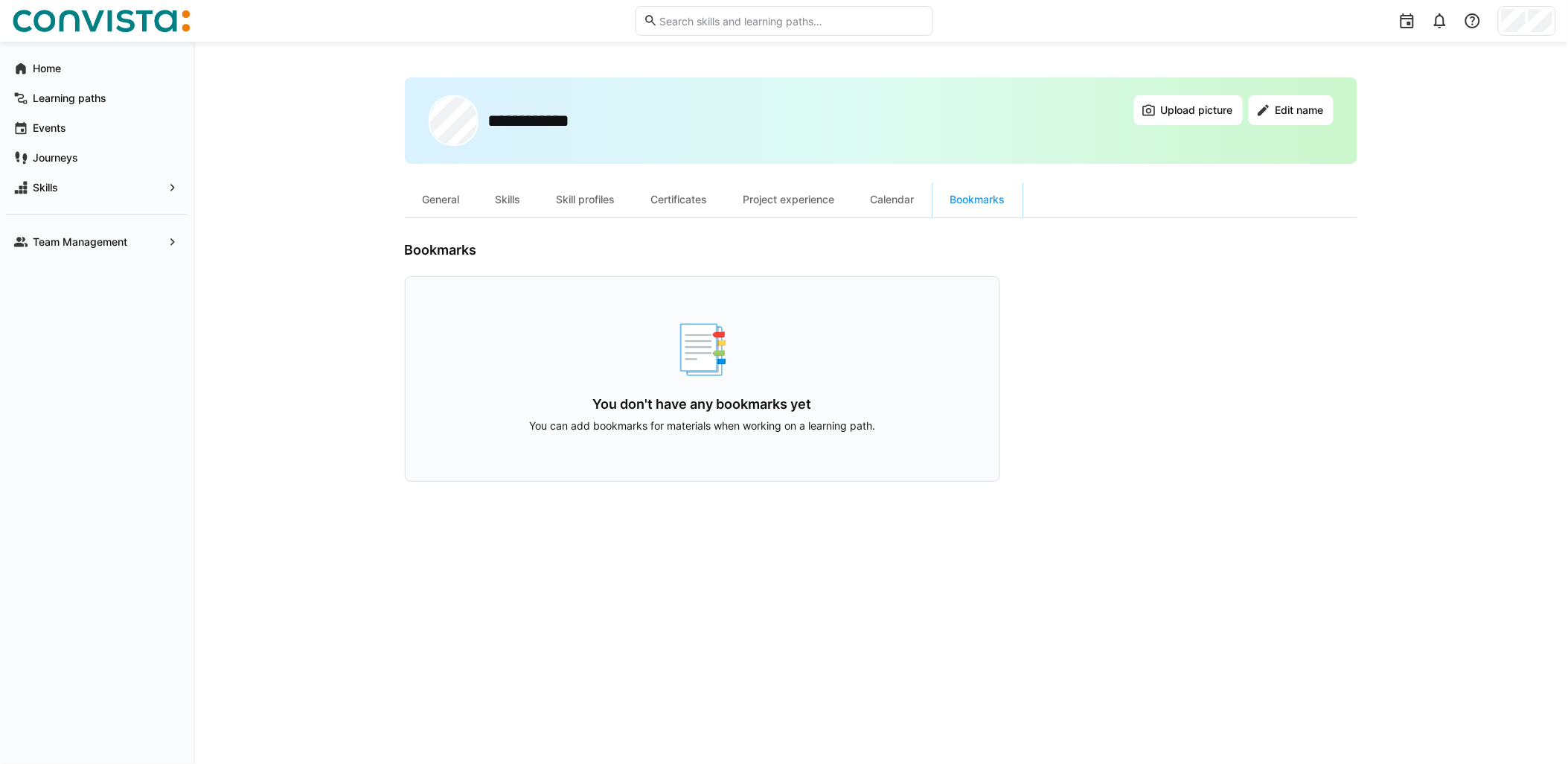
click at [153, 11] on img at bounding box center [101, 20] width 179 height 24
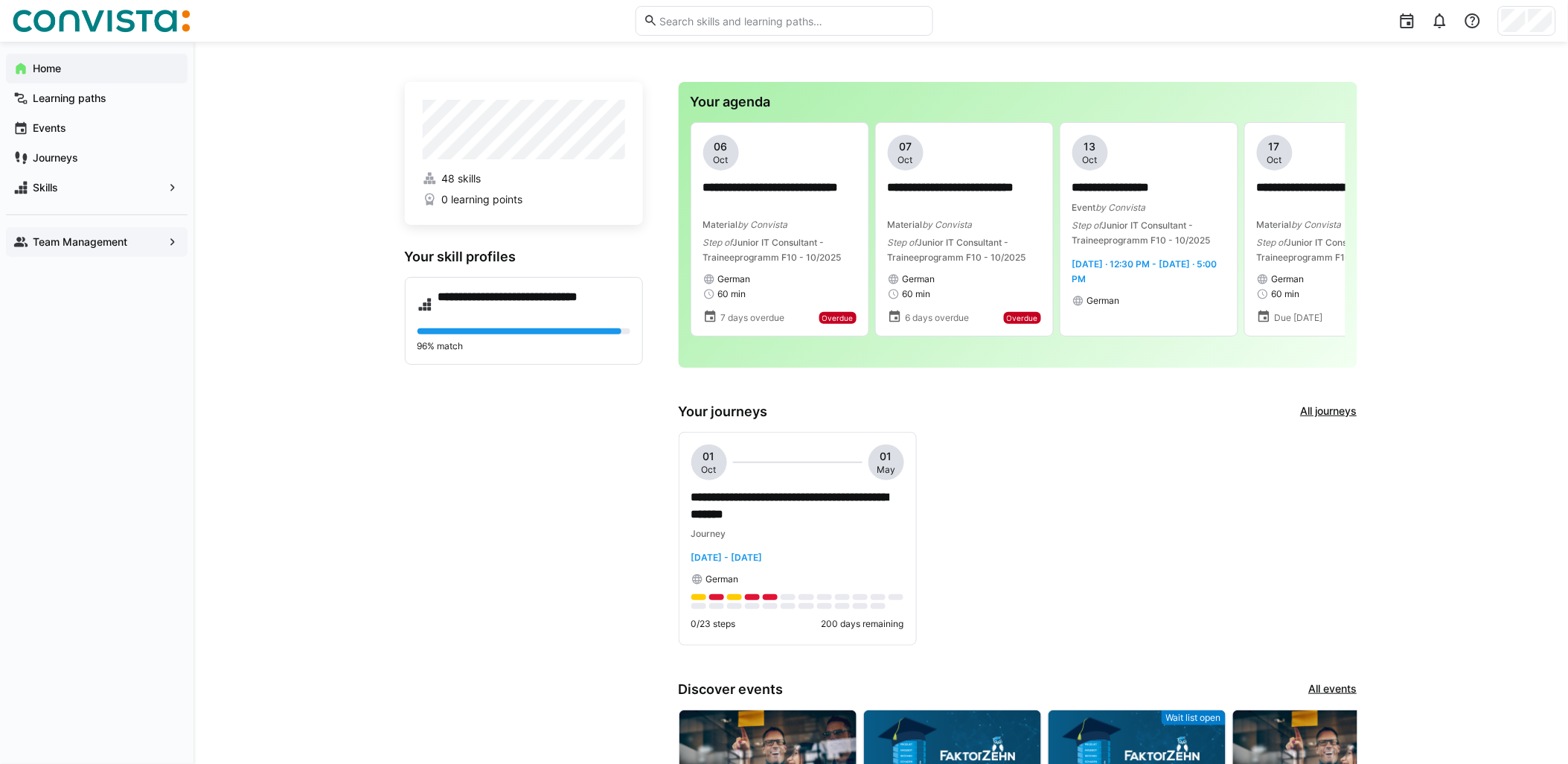
click at [132, 249] on span "Team Management" at bounding box center [97, 242] width 132 height 15
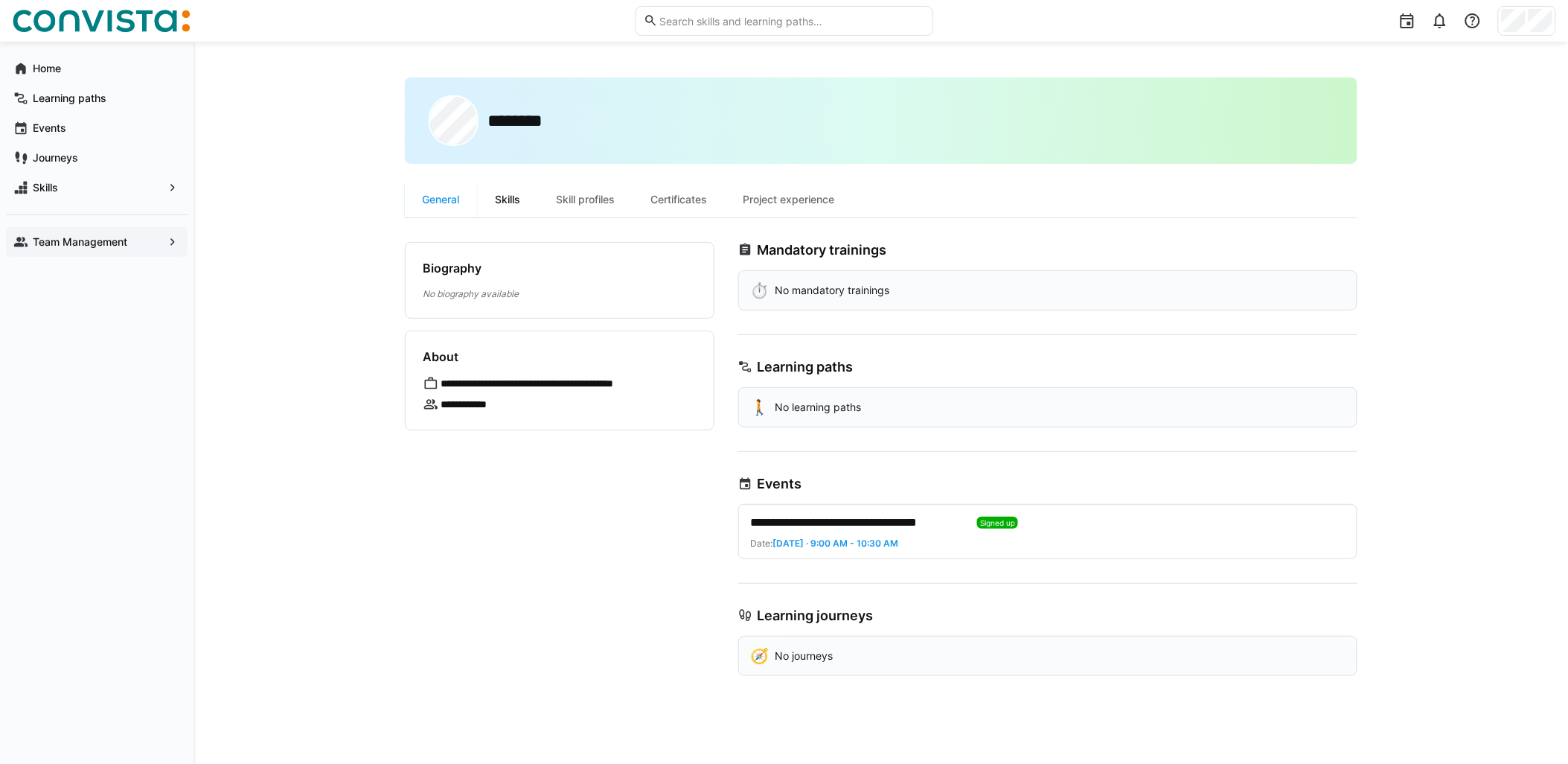
click at [508, 195] on div "Skills" at bounding box center [508, 199] width 61 height 35
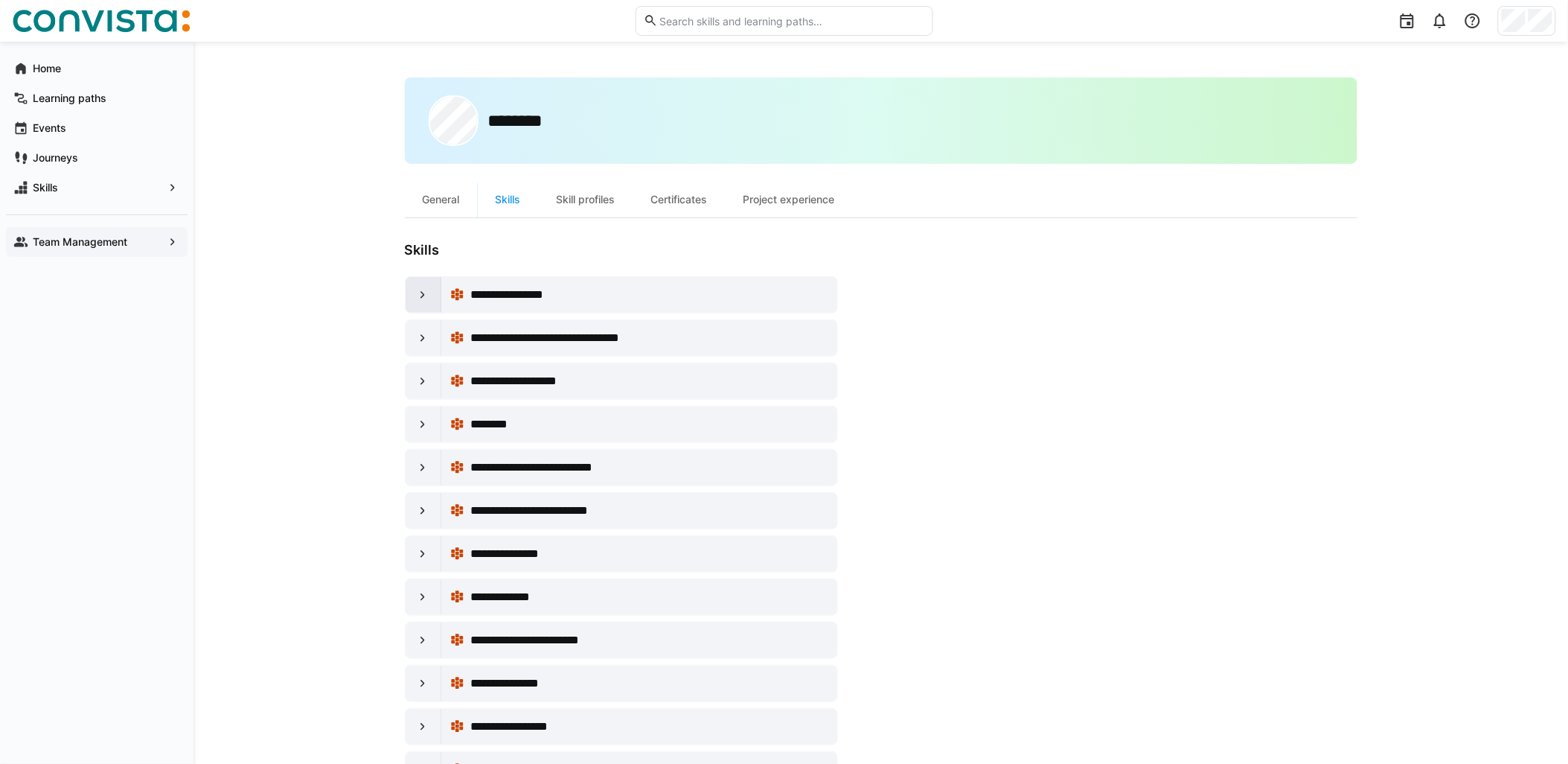
click at [422, 293] on eds-icon at bounding box center [422, 294] width 15 height 15
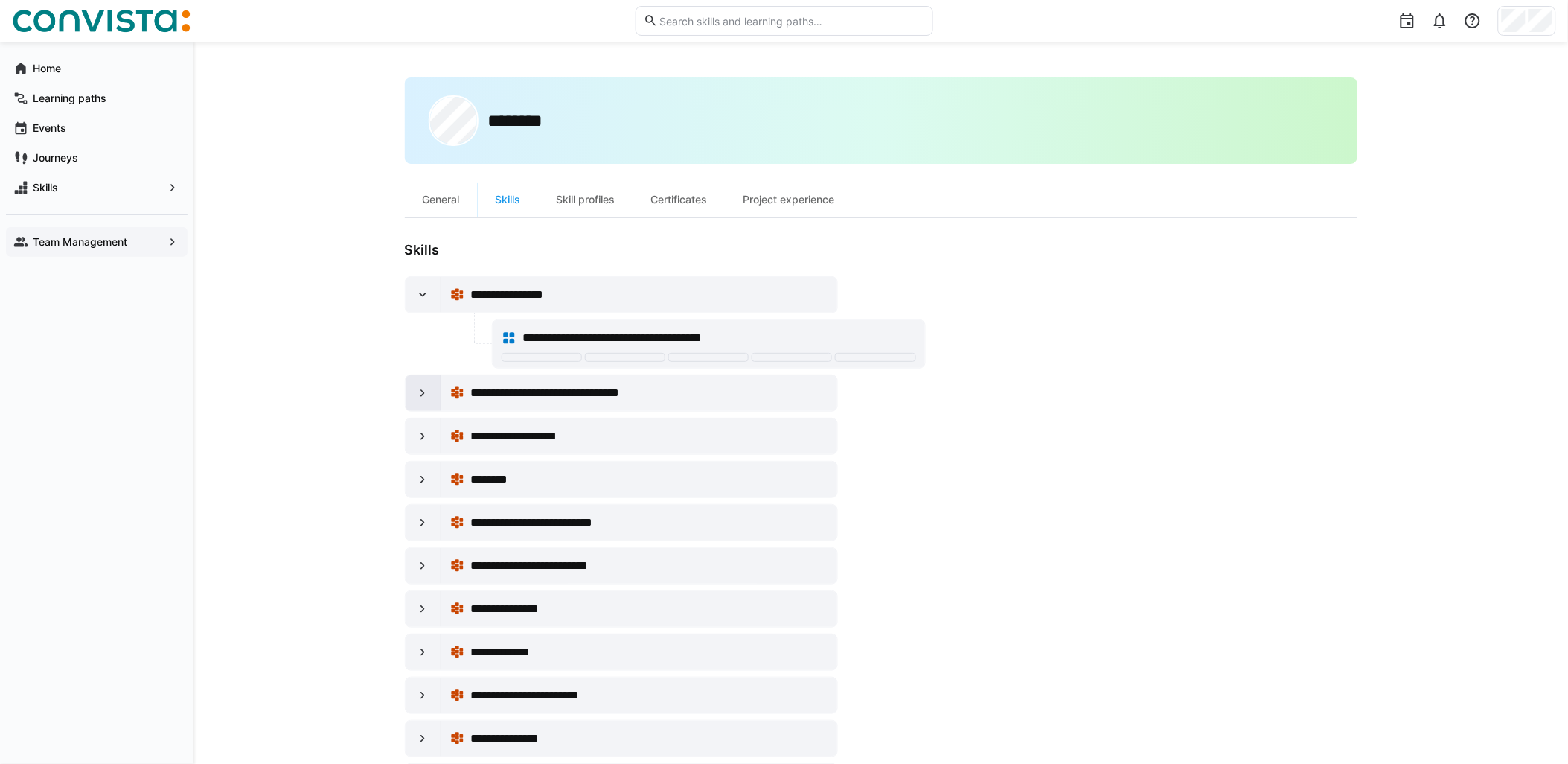
click at [418, 395] on eds-icon at bounding box center [422, 393] width 15 height 15
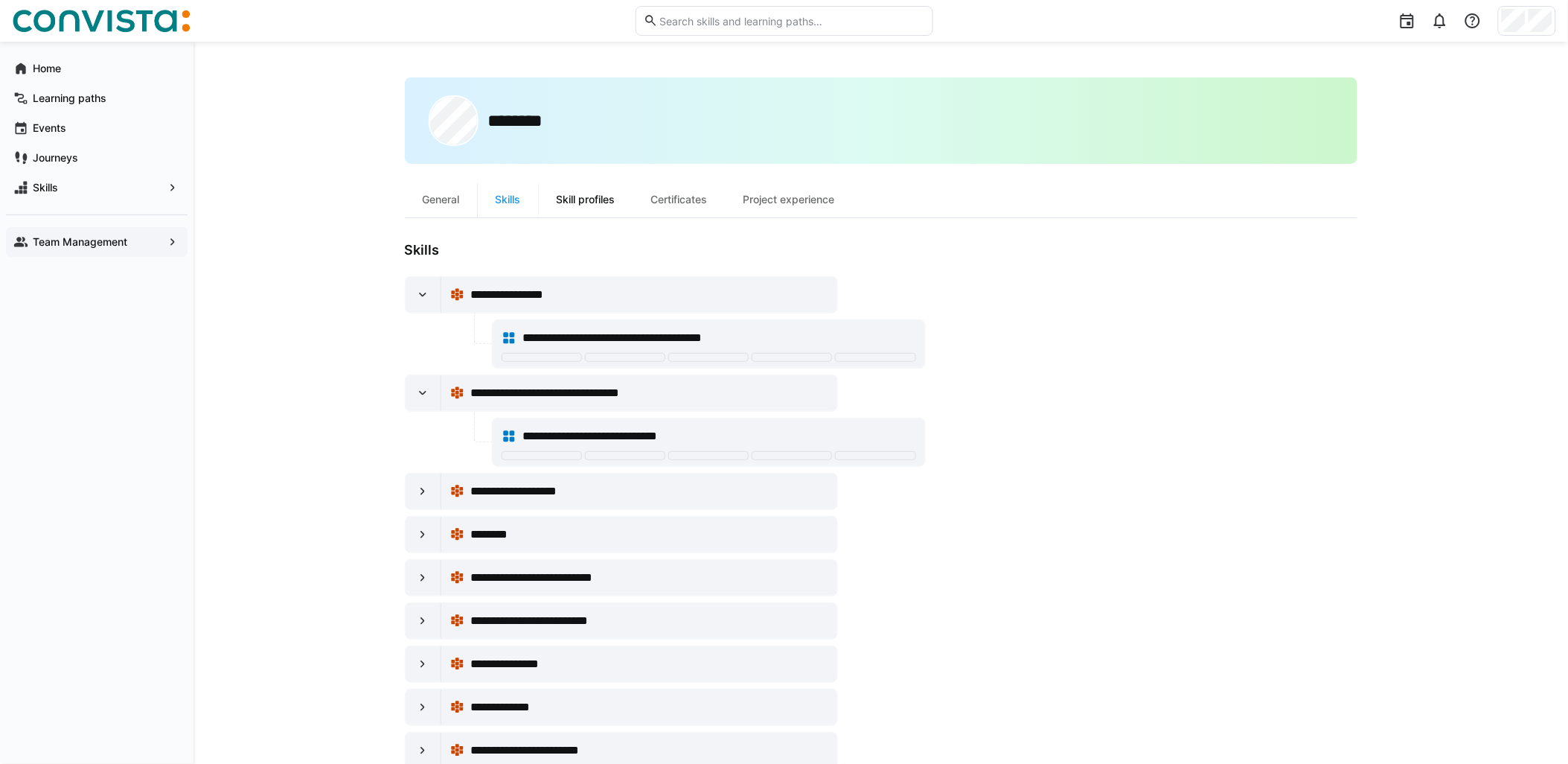
click at [593, 201] on div "Skill profiles" at bounding box center [586, 199] width 94 height 35
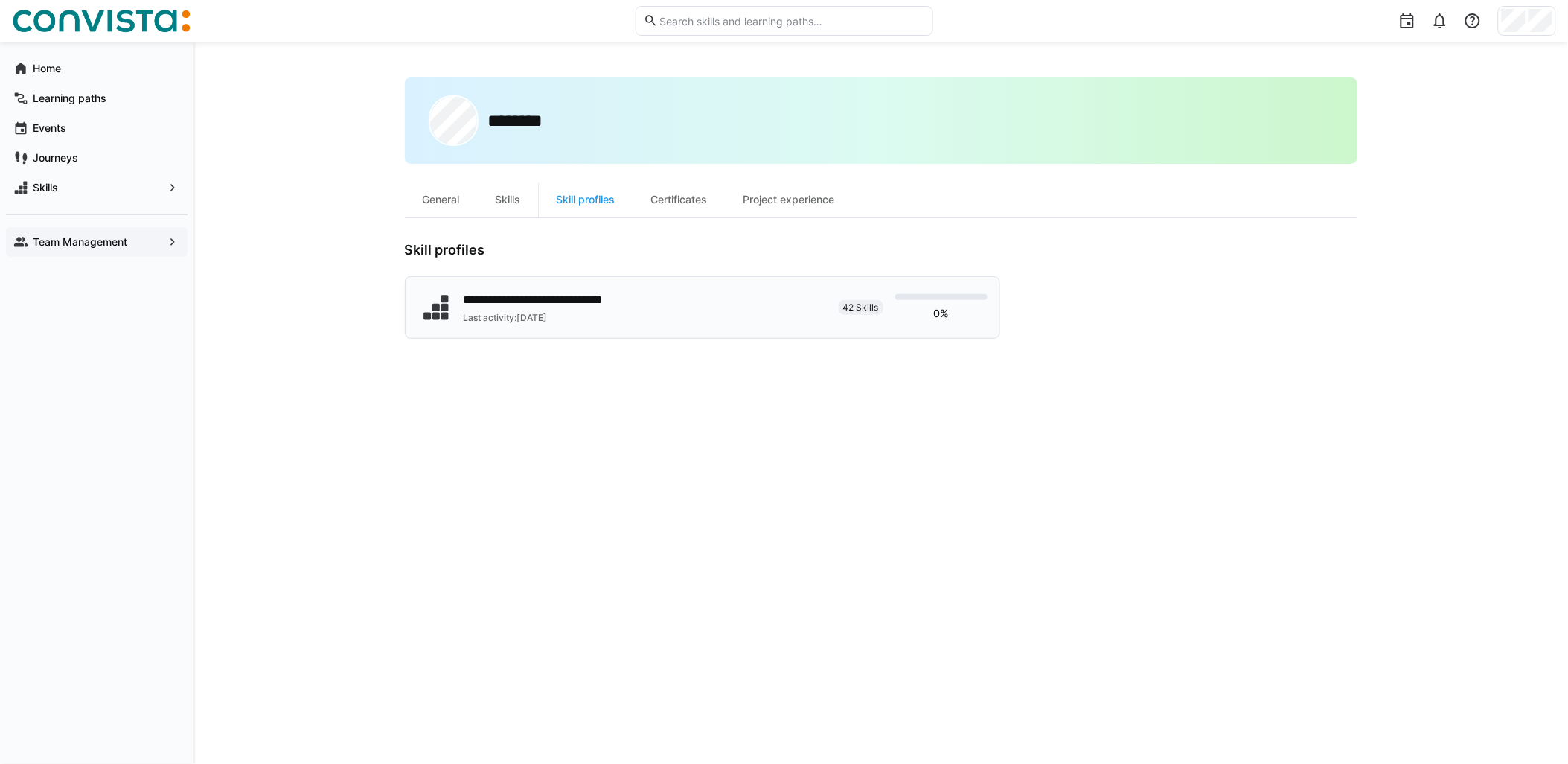
click at [526, 308] on div "**********" at bounding box center [560, 308] width 192 height 33
click at [86, 249] on div "Team Management" at bounding box center [97, 242] width 182 height 30
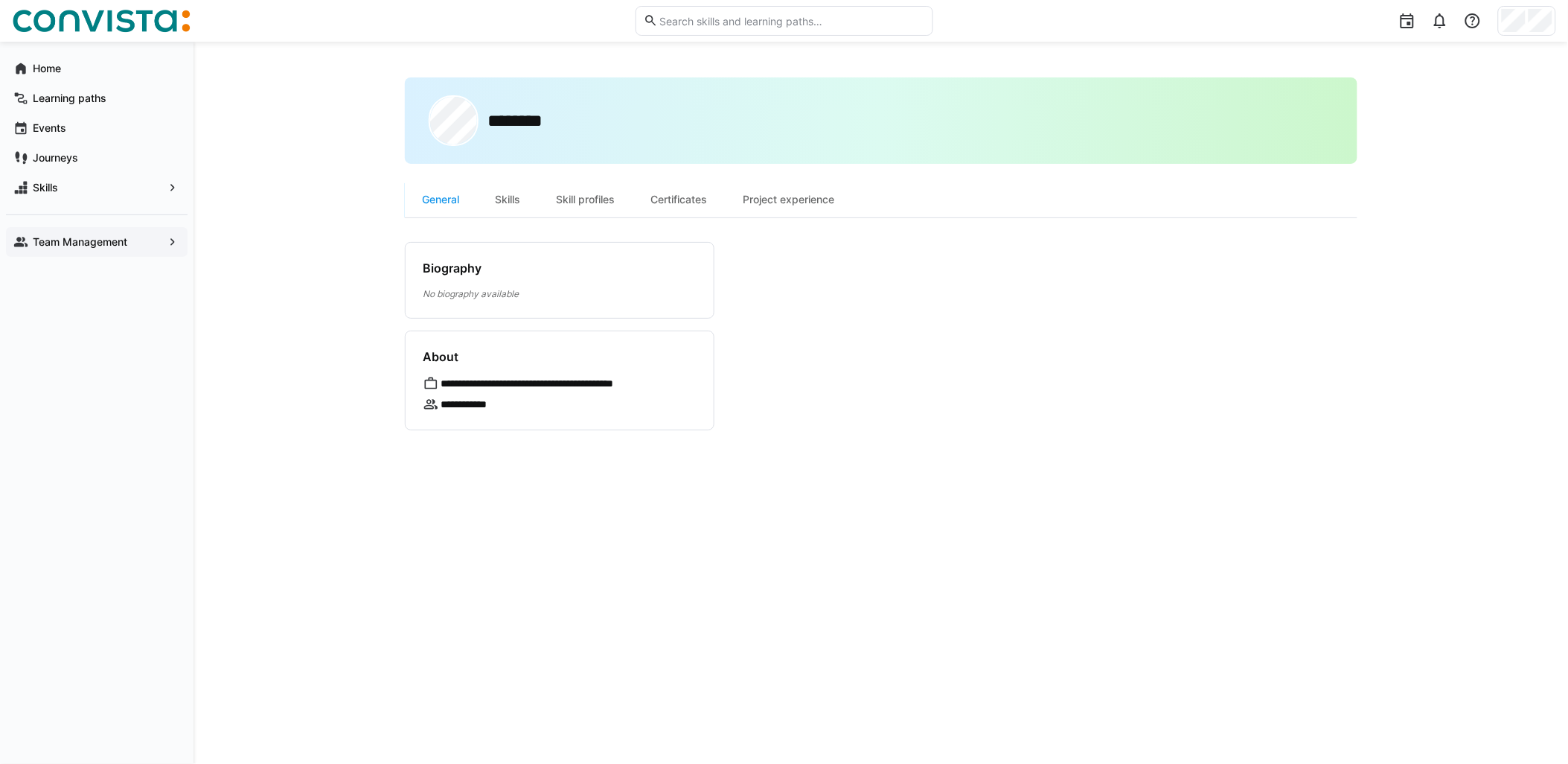
click at [60, 234] on span "Team Management" at bounding box center [97, 242] width 132 height 15
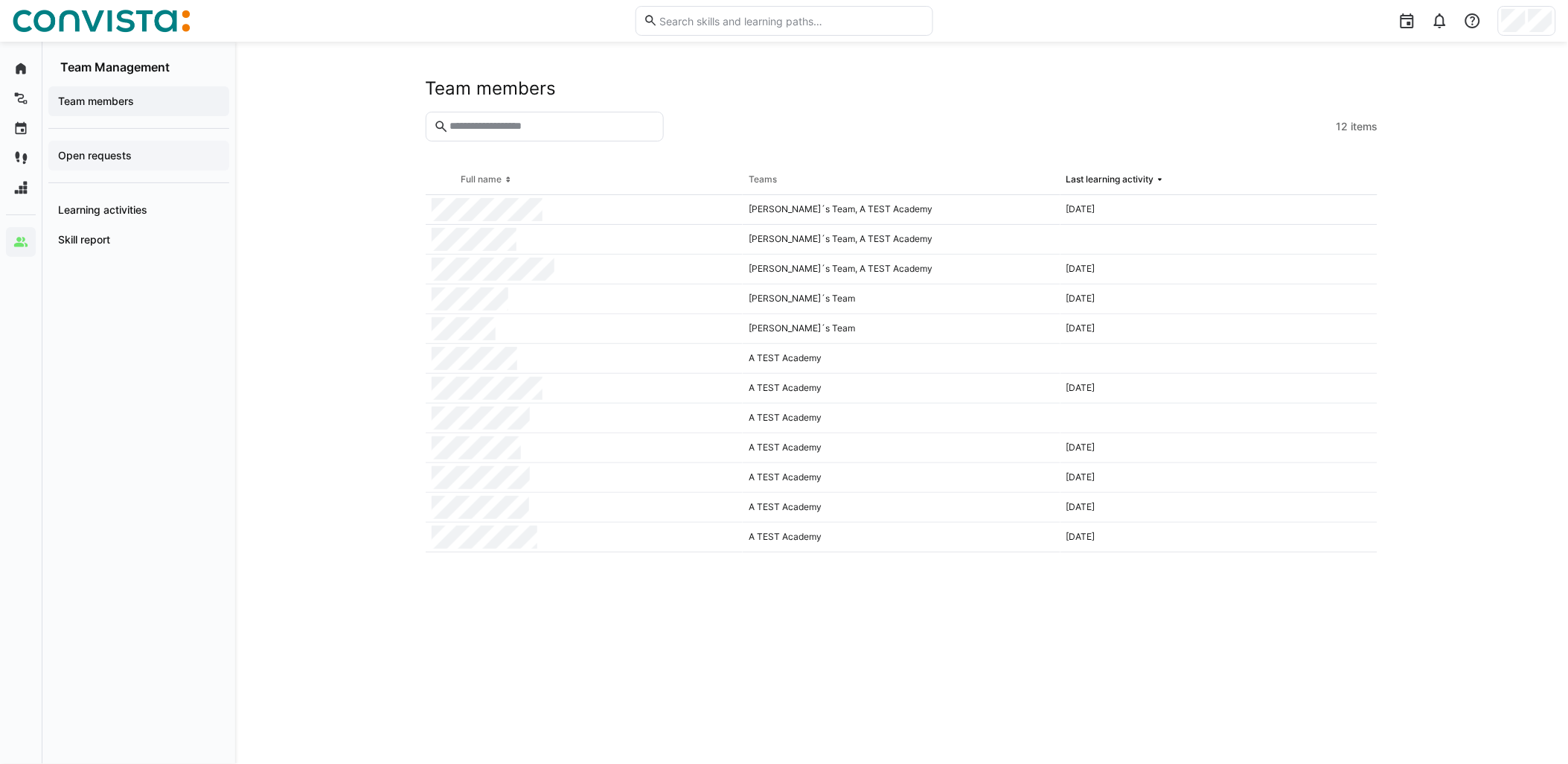
click at [0, 0] on app-navigation-label "Open requests" at bounding box center [0, 0] width 0 height 0
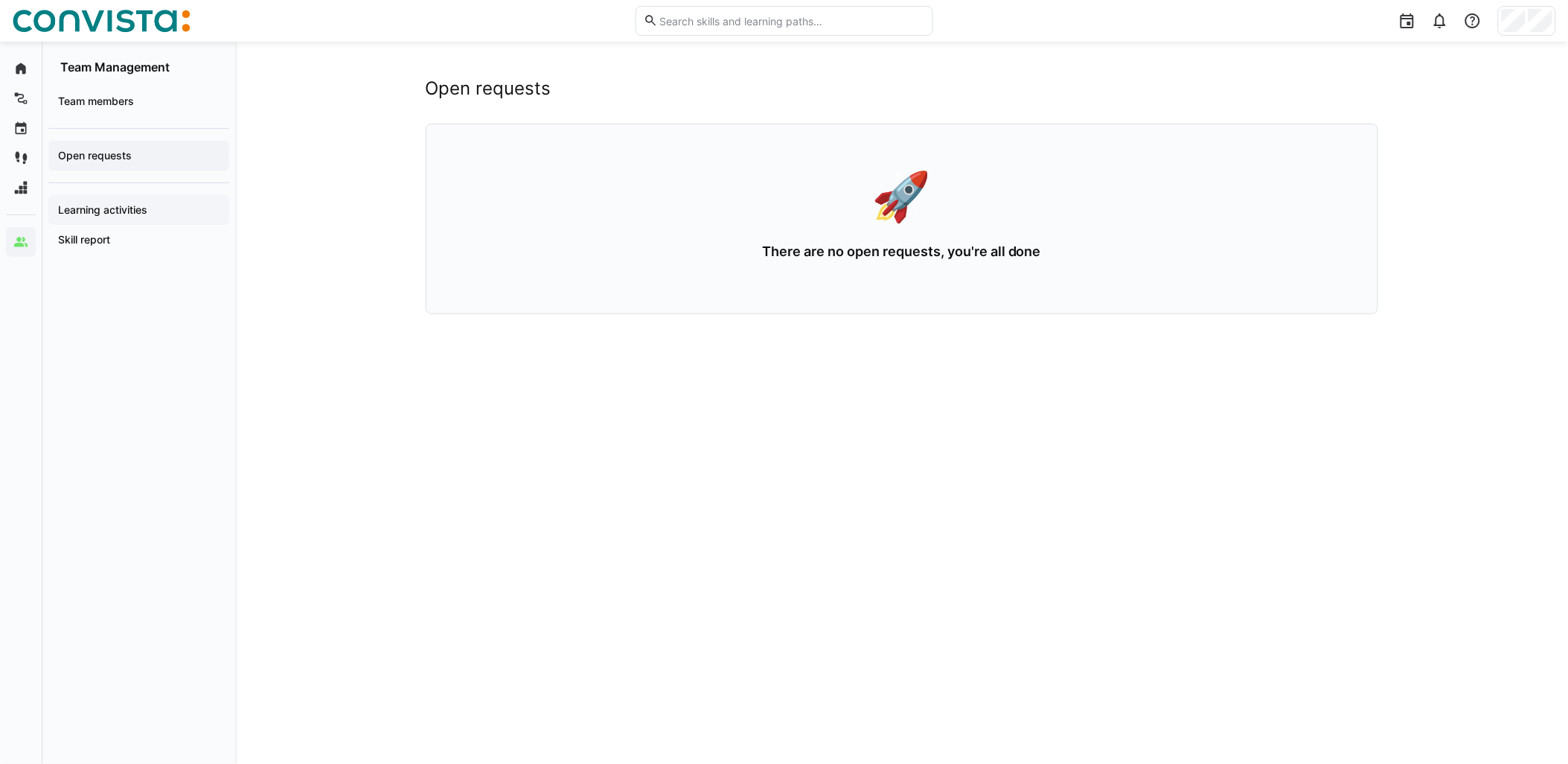
click at [151, 212] on span "Learning activities" at bounding box center [138, 209] width 166 height 15
click at [123, 201] on div "Learning activities" at bounding box center [139, 210] width 181 height 30
click at [0, 0] on app-navigation-label "Learning activities" at bounding box center [0, 0] width 0 height 0
click at [0, 0] on app-navigation-label "Skill report" at bounding box center [0, 0] width 0 height 0
click at [98, 202] on span "Learning activities" at bounding box center [138, 209] width 166 height 15
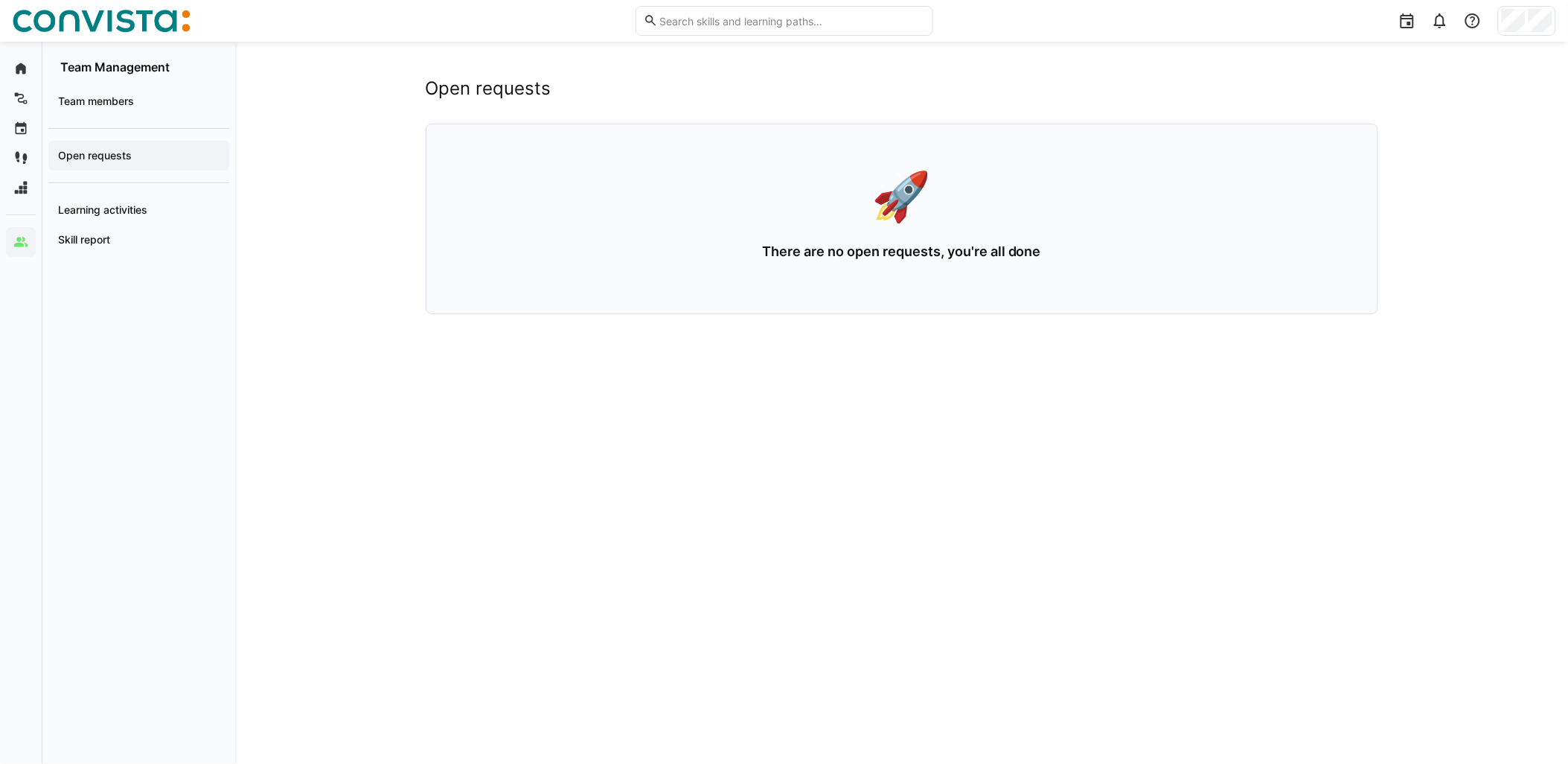
click at [0, 0] on app-navigation-label "Open requests" at bounding box center [0, 0] width 0 height 0
click at [112, 90] on div "Team members" at bounding box center [139, 101] width 181 height 30
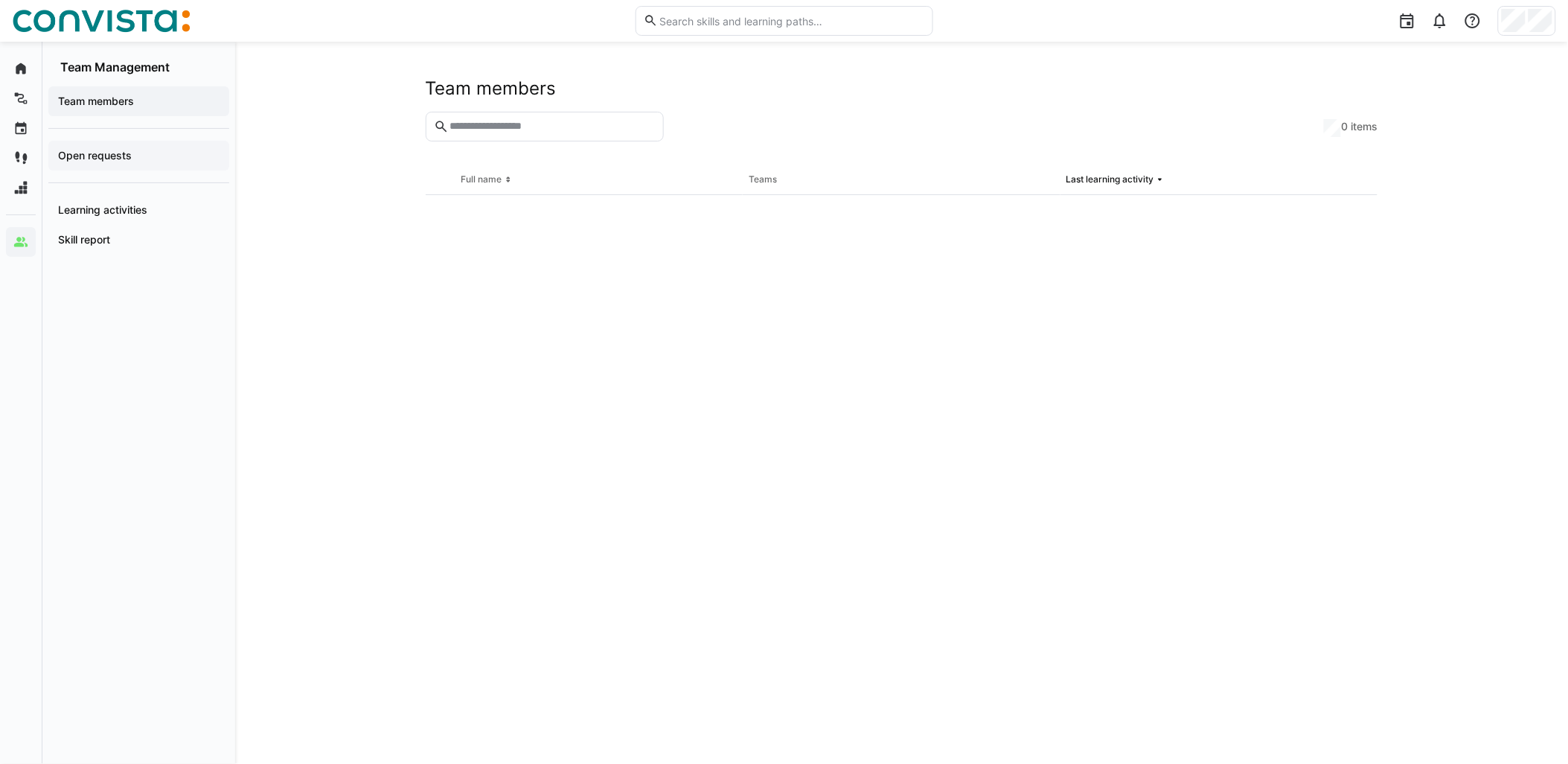
click at [100, 169] on div "Open requests" at bounding box center [139, 156] width 181 height 30
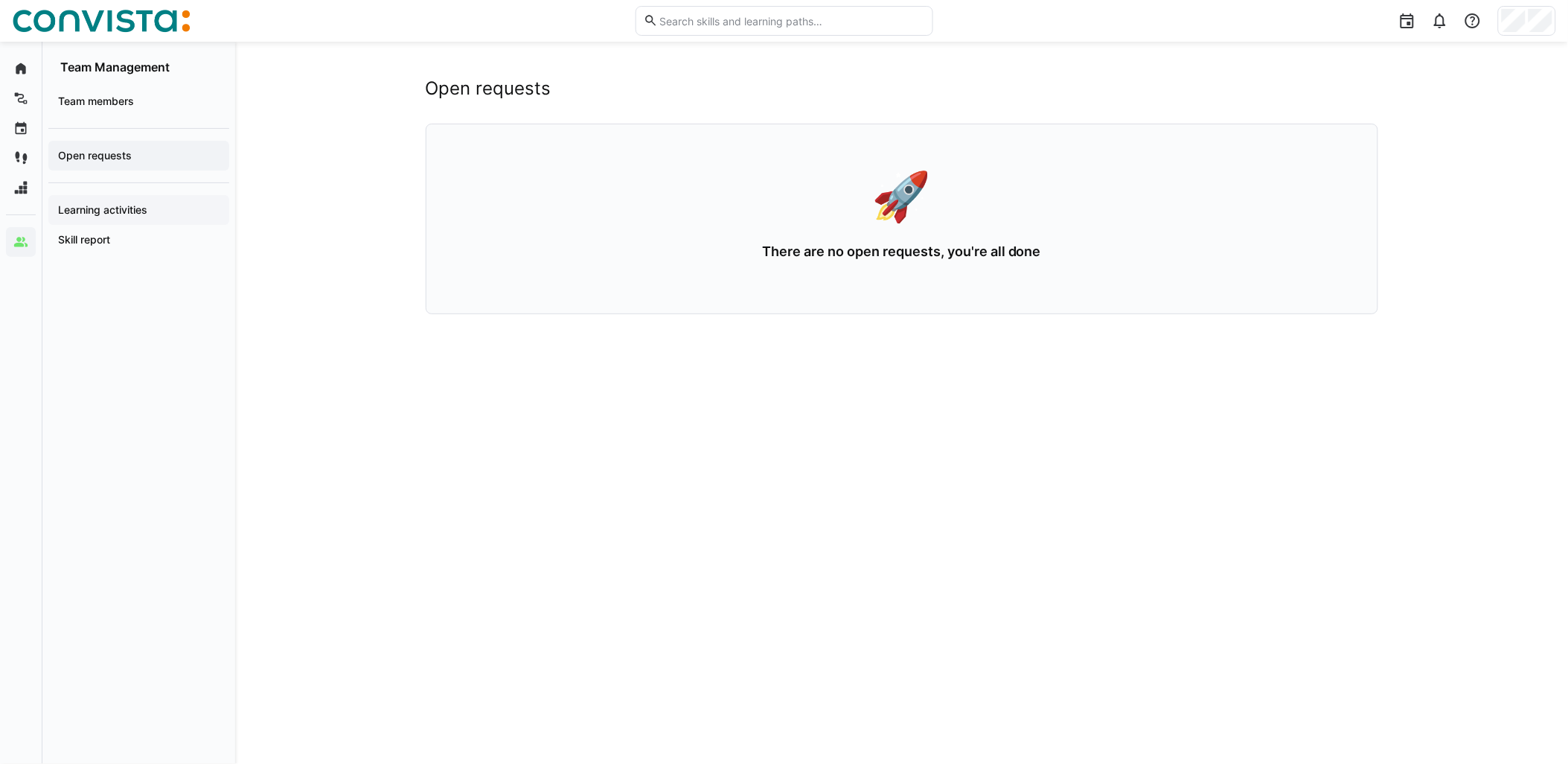
click at [92, 197] on div "Learning activities" at bounding box center [139, 210] width 181 height 30
click at [0, 0] on app-navigation-label "Learning activities" at bounding box center [0, 0] width 0 height 0
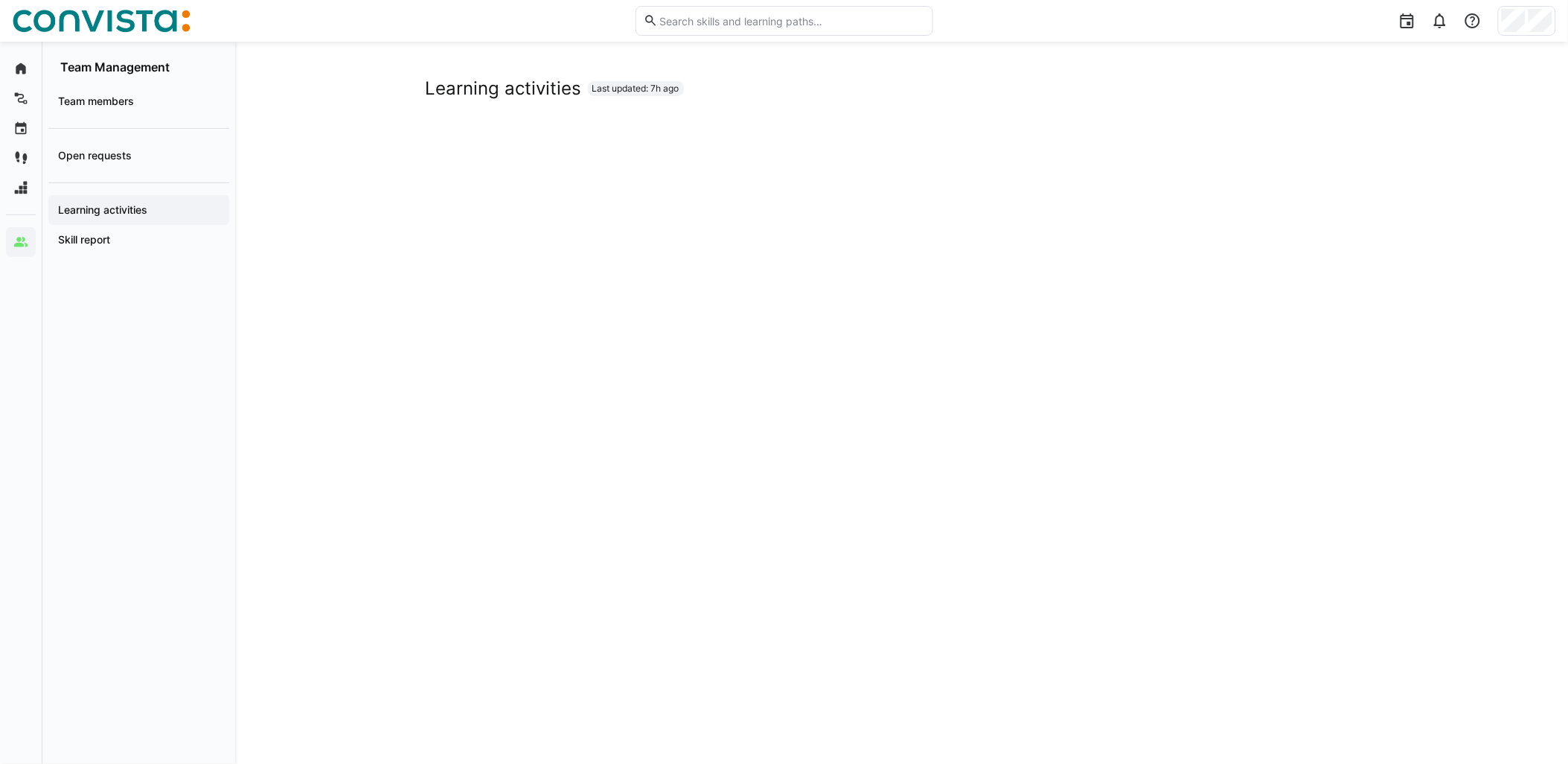
scroll to position [83, 0]
click at [119, 242] on span "Skill report" at bounding box center [138, 239] width 166 height 15
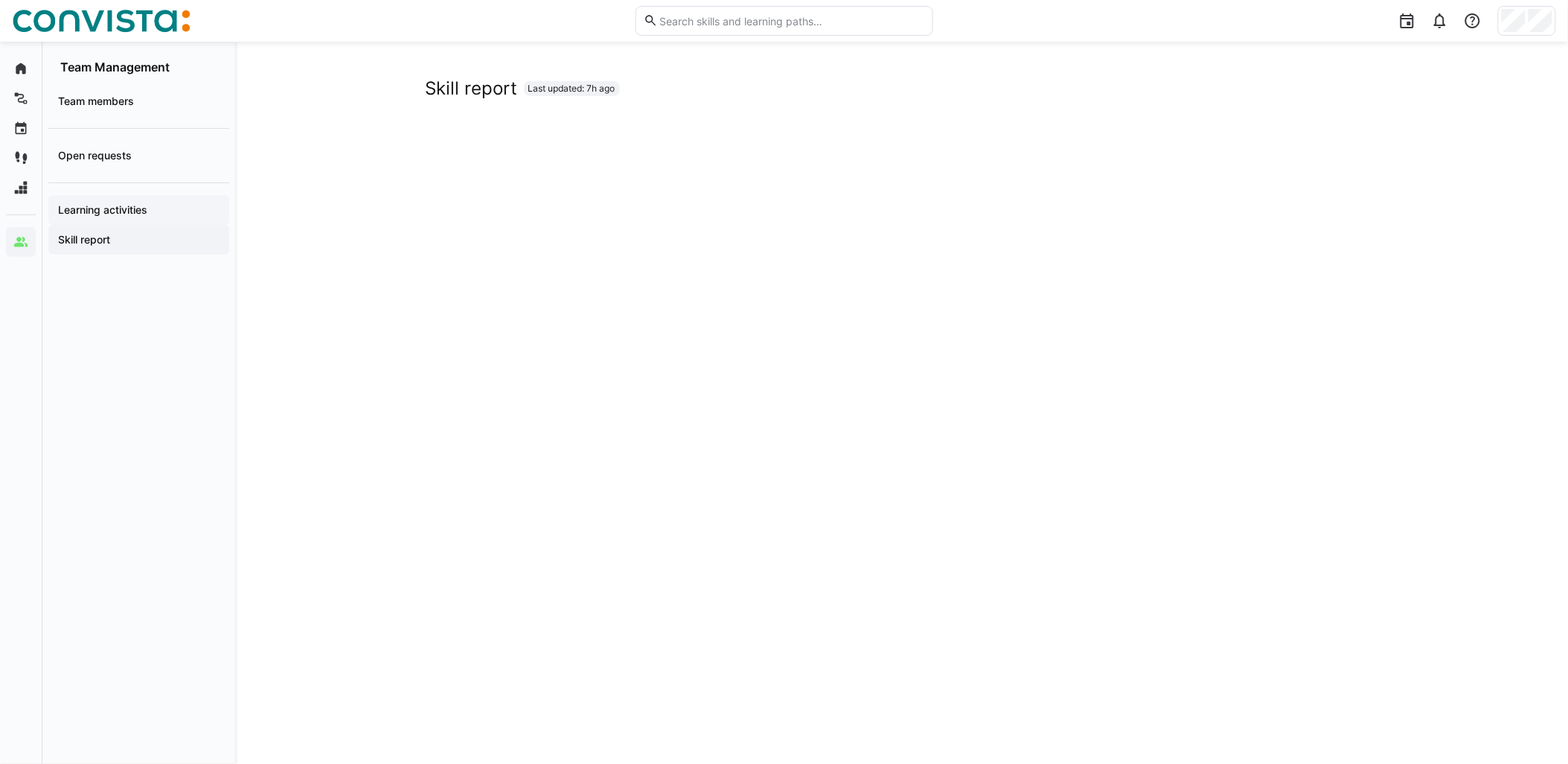
click at [101, 220] on div "Learning activities" at bounding box center [139, 210] width 181 height 30
click at [142, 237] on span "Skill report" at bounding box center [138, 239] width 166 height 15
